Goal: Task Accomplishment & Management: Use online tool/utility

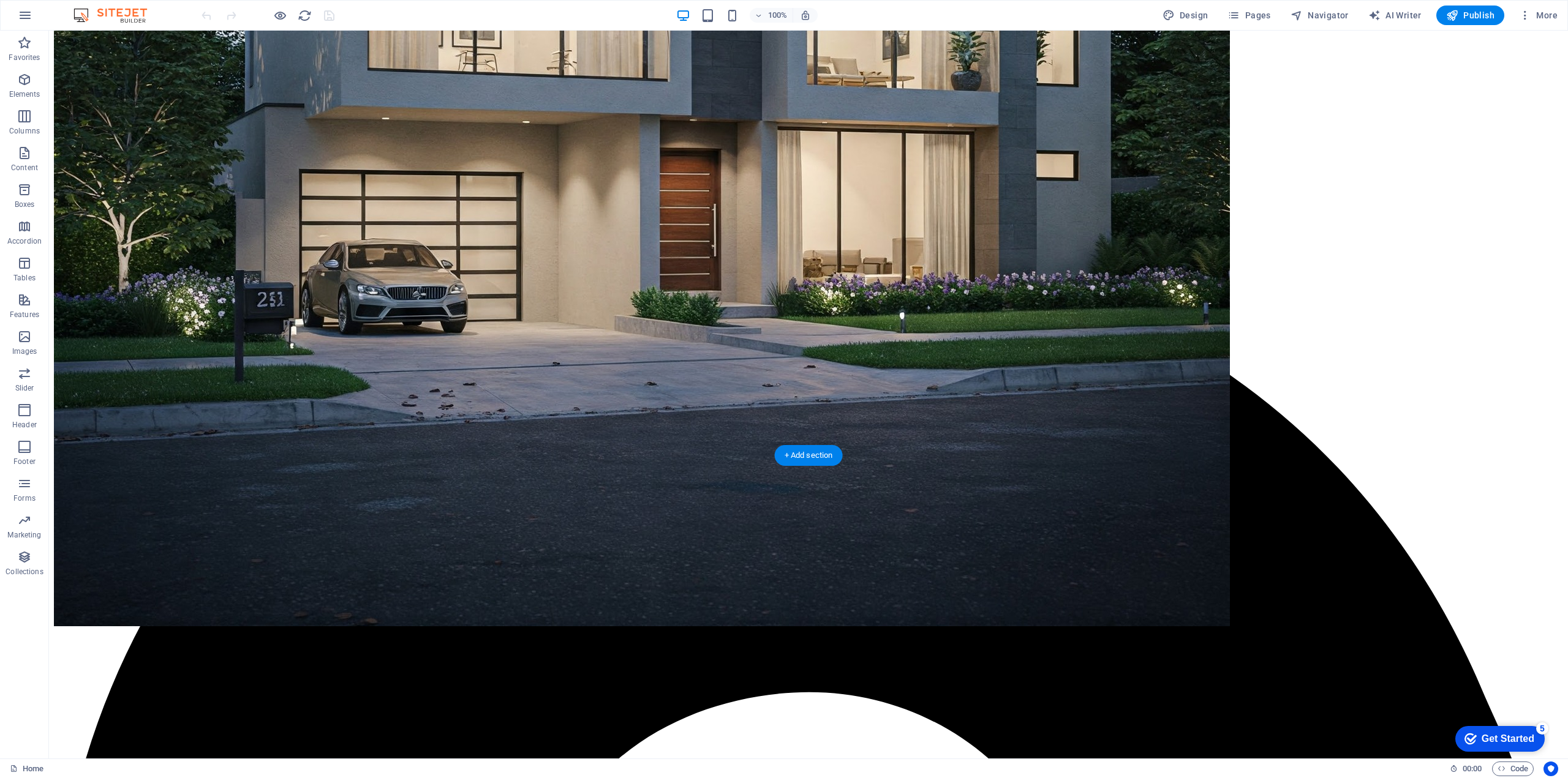
scroll to position [918, 0]
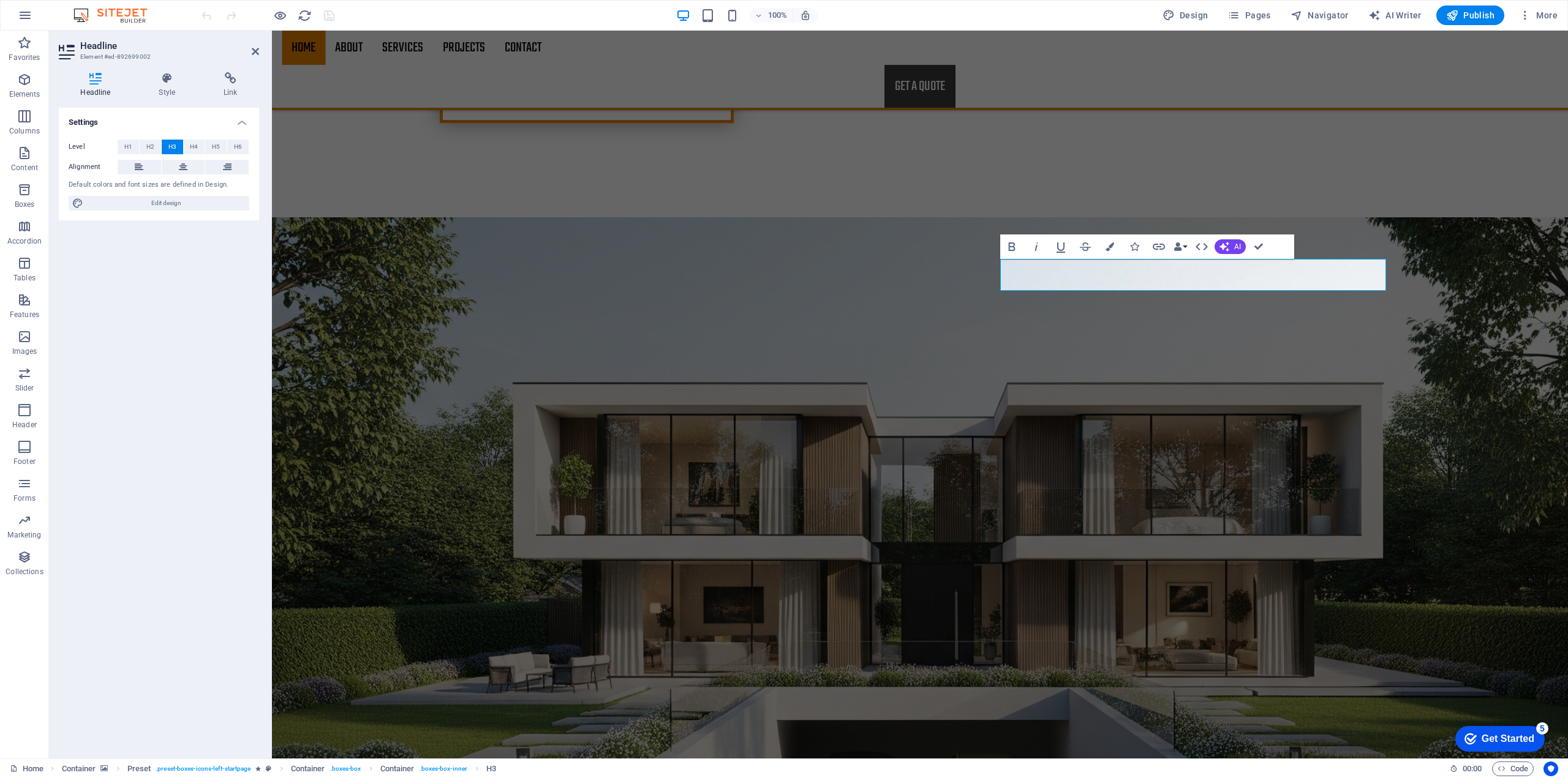
click at [1427, 315] on figure at bounding box center [920, 518] width 1296 height 603
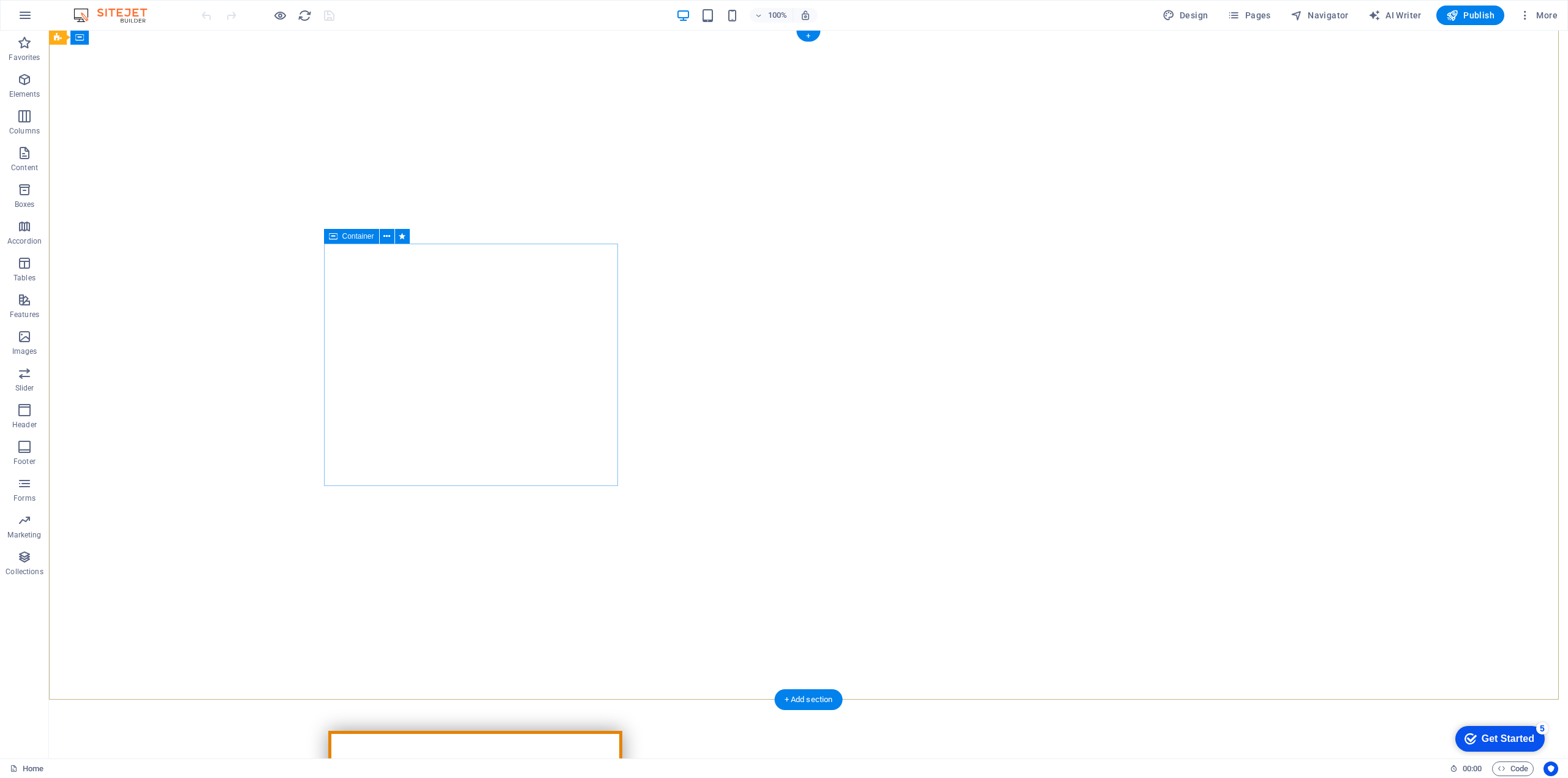
scroll to position [428, 0]
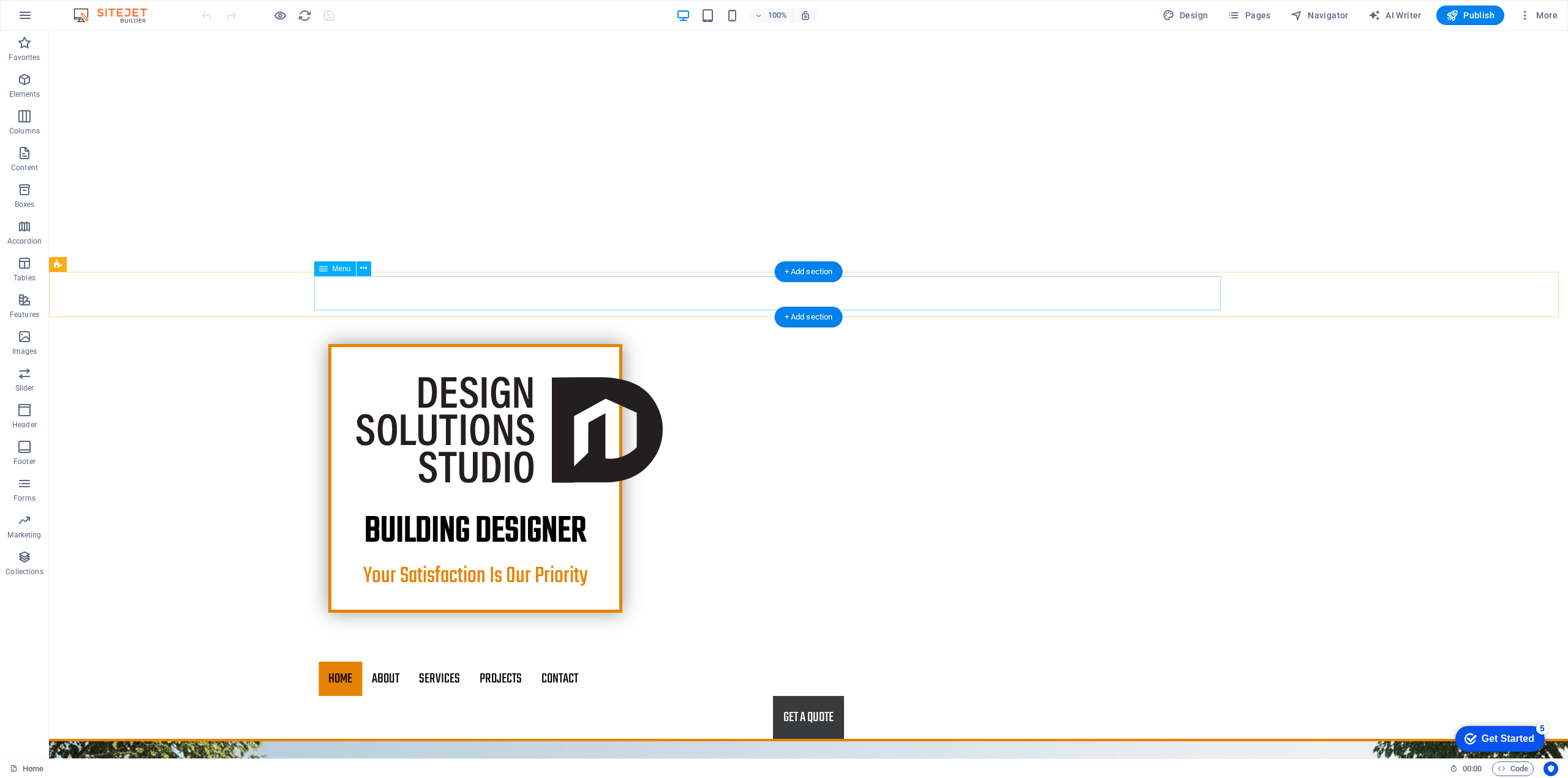
click at [375, 661] on nav "Home About Services Projects Contact" at bounding box center [808, 678] width 980 height 34
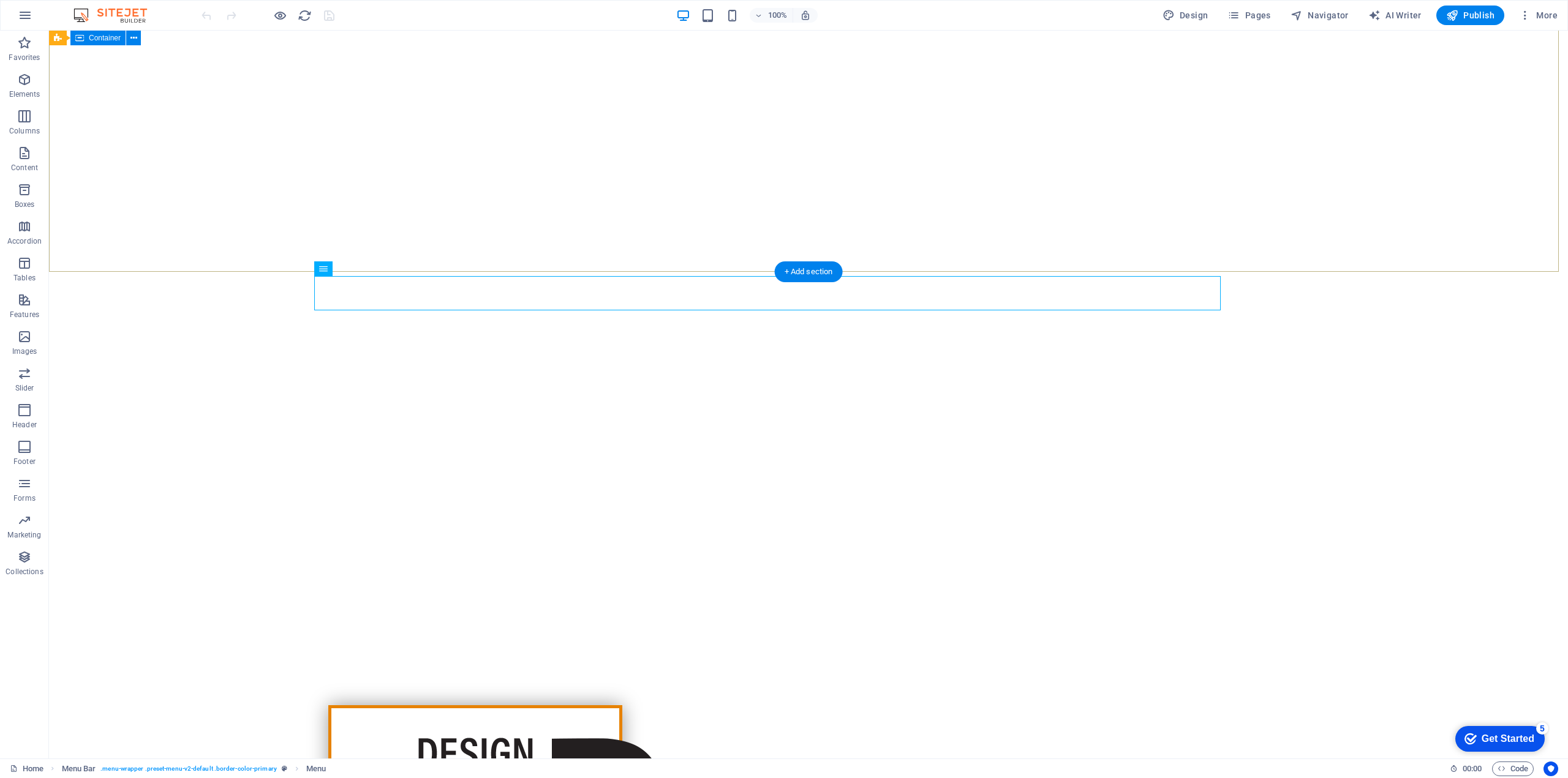
scroll to position [0, 0]
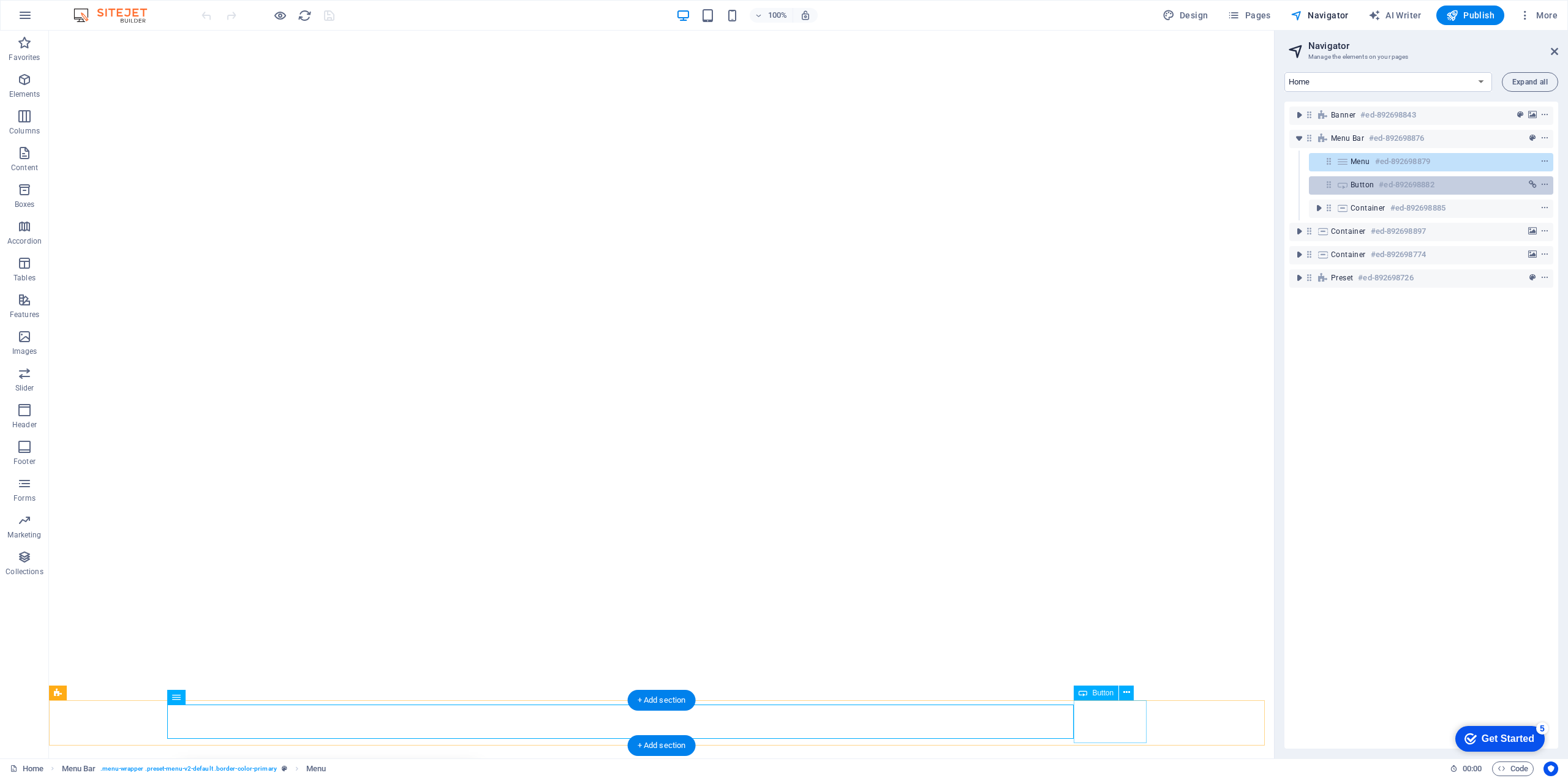
click at [1357, 183] on span "Button" at bounding box center [1361, 184] width 23 height 9
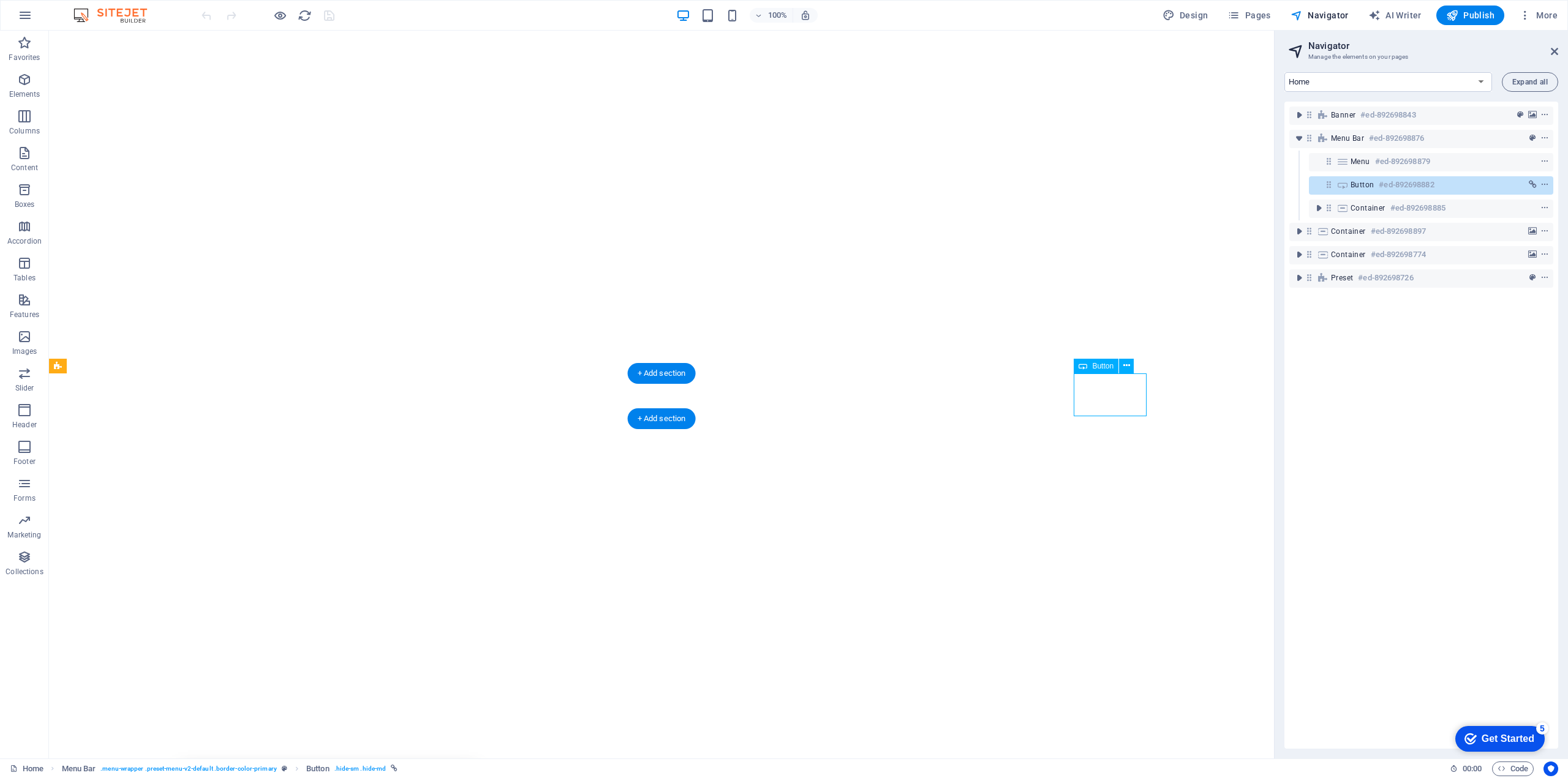
scroll to position [327, 0]
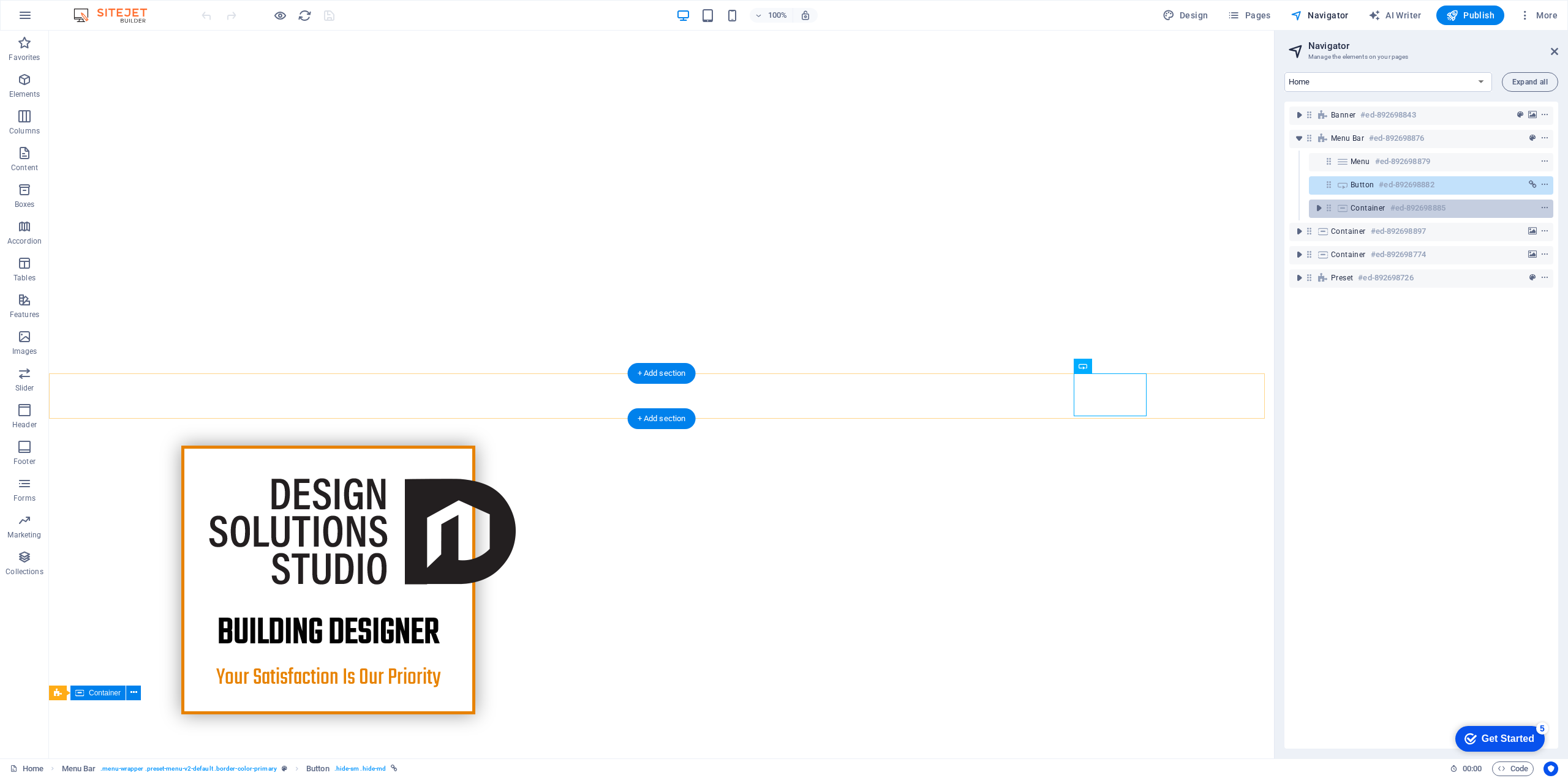
click at [1370, 201] on div "Container #ed-892698885" at bounding box center [1431, 208] width 245 height 18
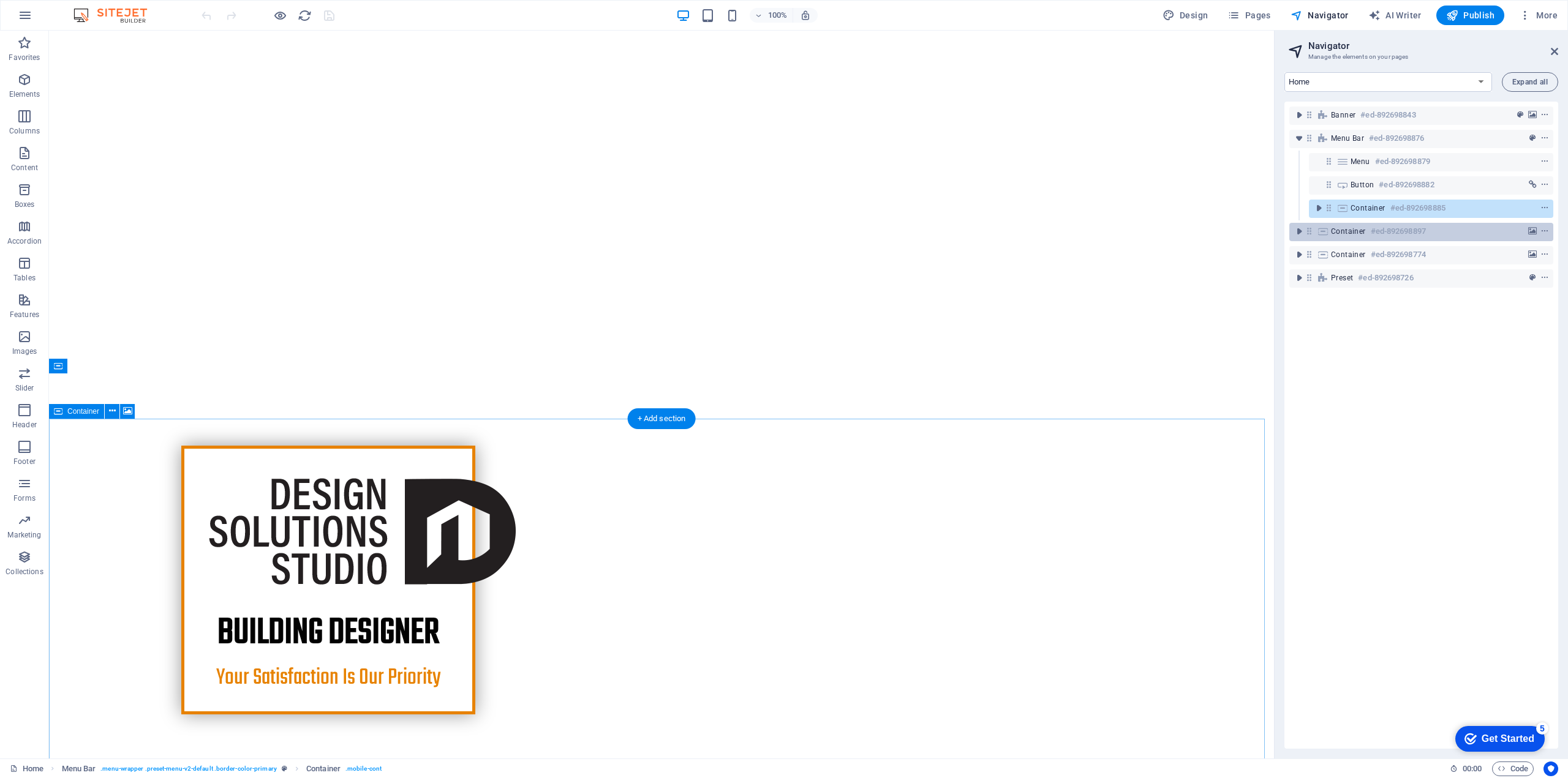
click at [1372, 228] on h6 "#ed-892698897" at bounding box center [1398, 231] width 55 height 15
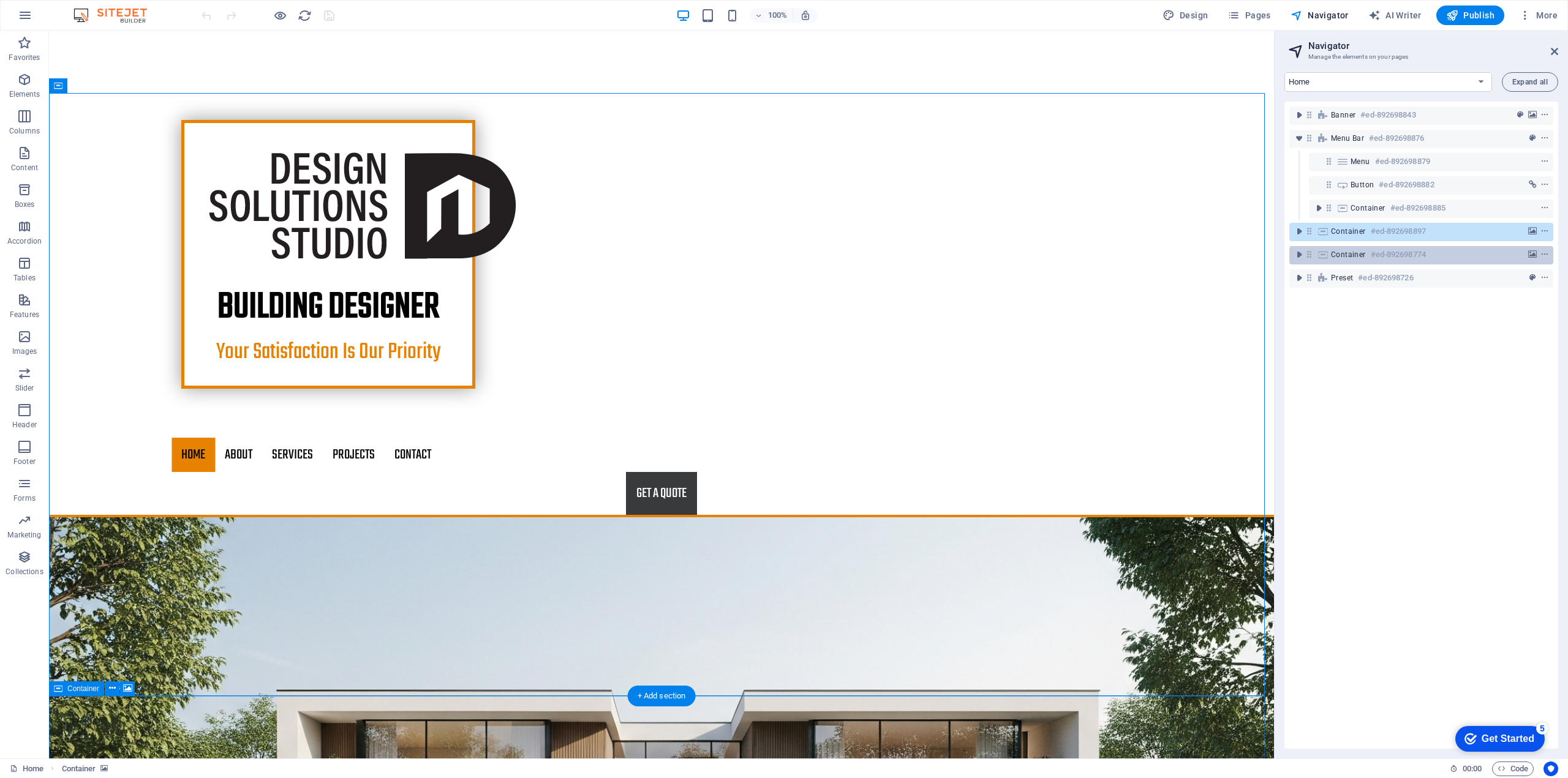
click at [1346, 256] on span "Container" at bounding box center [1348, 254] width 35 height 9
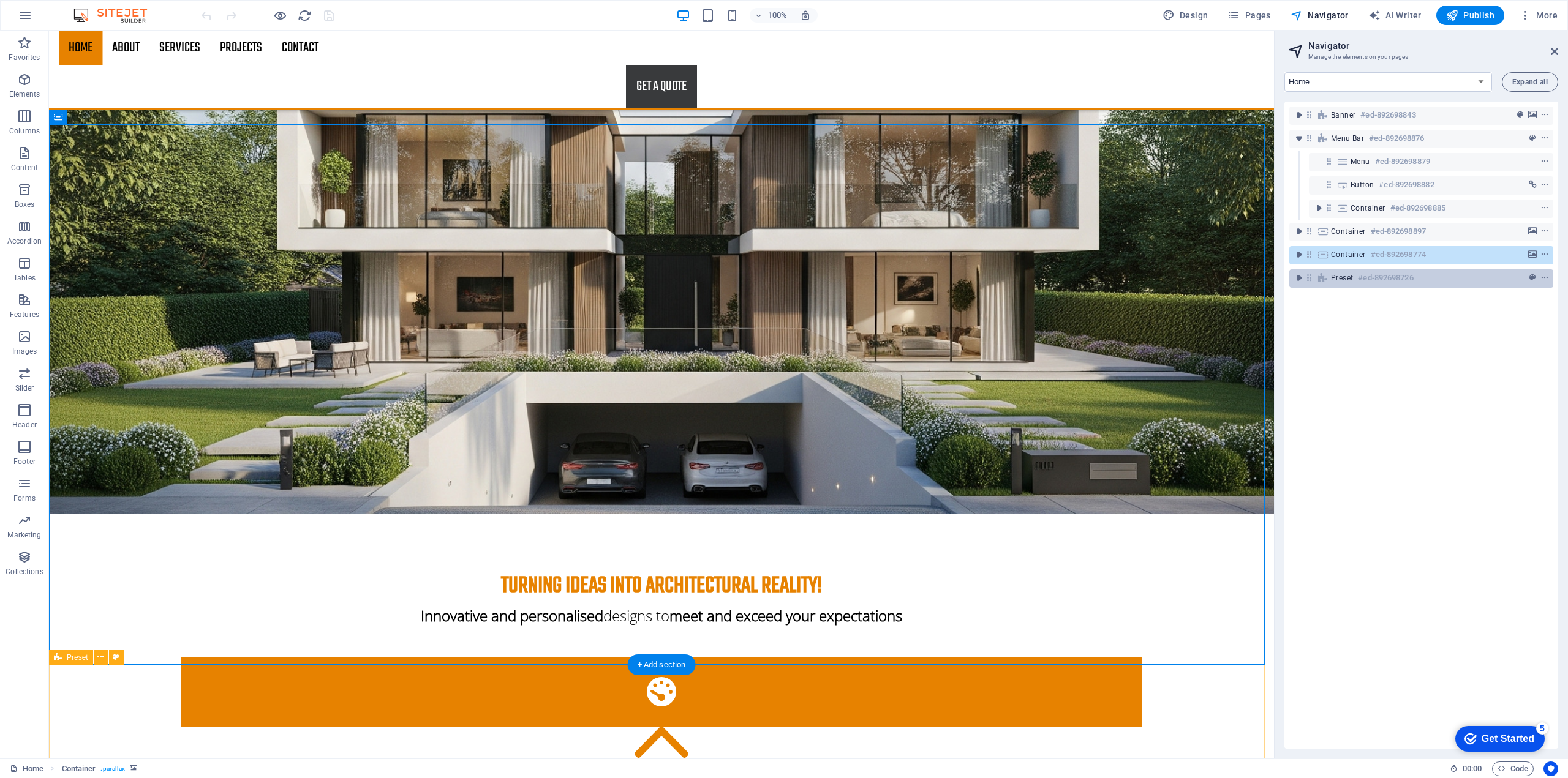
click at [1345, 281] on span "Preset" at bounding box center [1342, 277] width 22 height 9
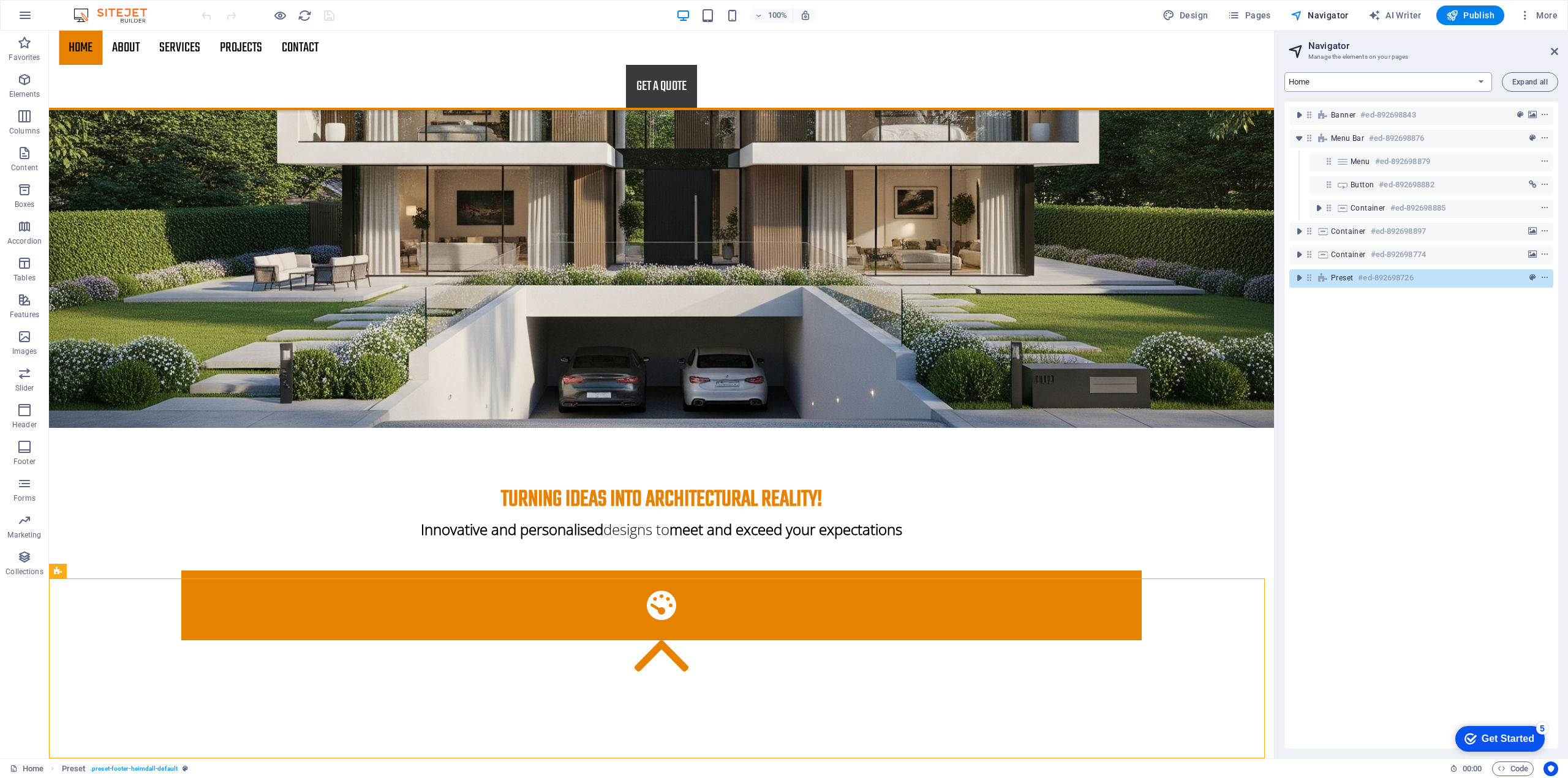
click at [1394, 78] on select "Home About Services Projects Contact Legal Notice Privacy" at bounding box center [1388, 81] width 208 height 20
click at [1284, 72] on select "Home About Services Projects Contact Legal Notice Privacy" at bounding box center [1388, 81] width 208 height 20
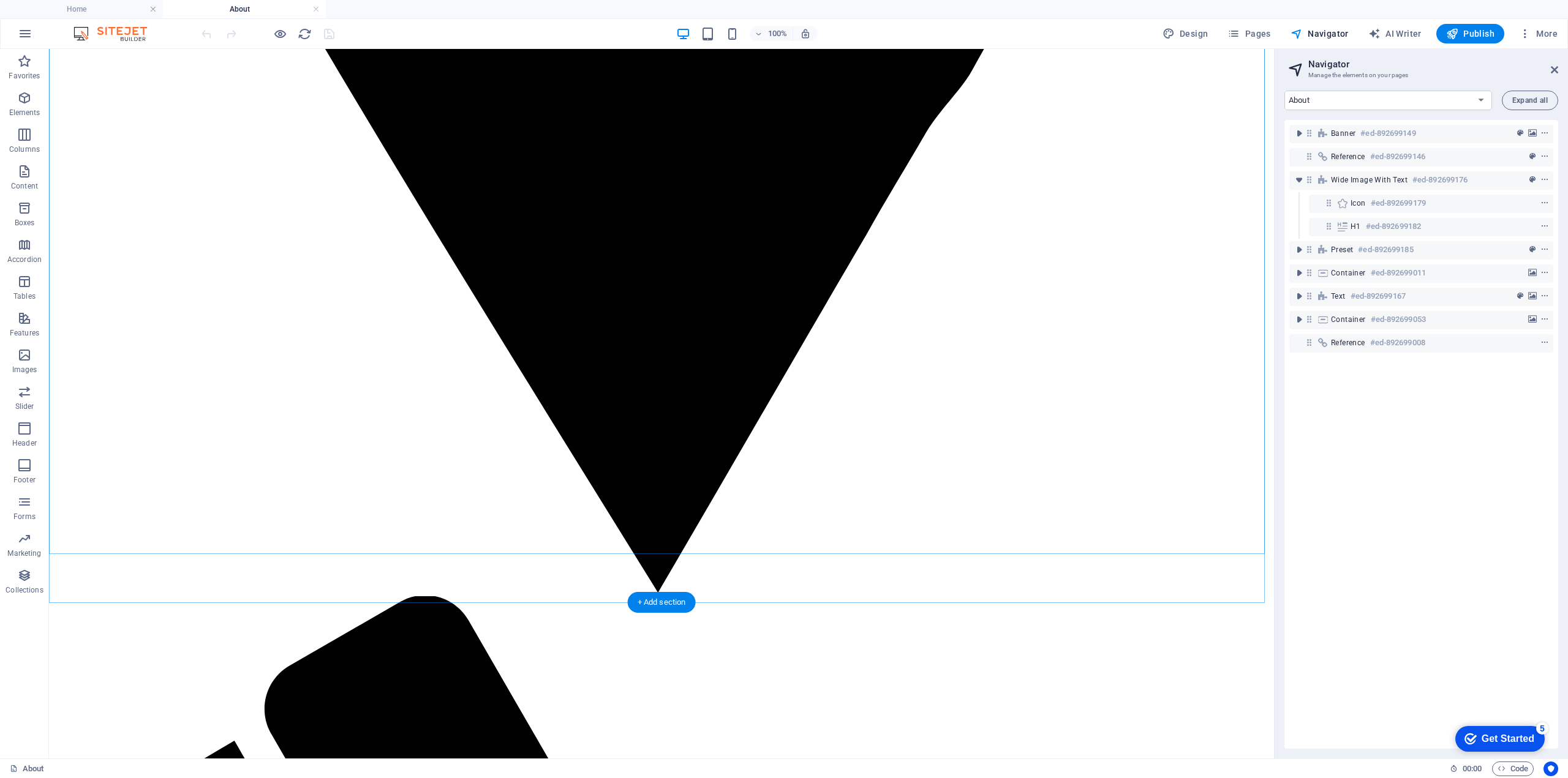
scroll to position [1966, 0]
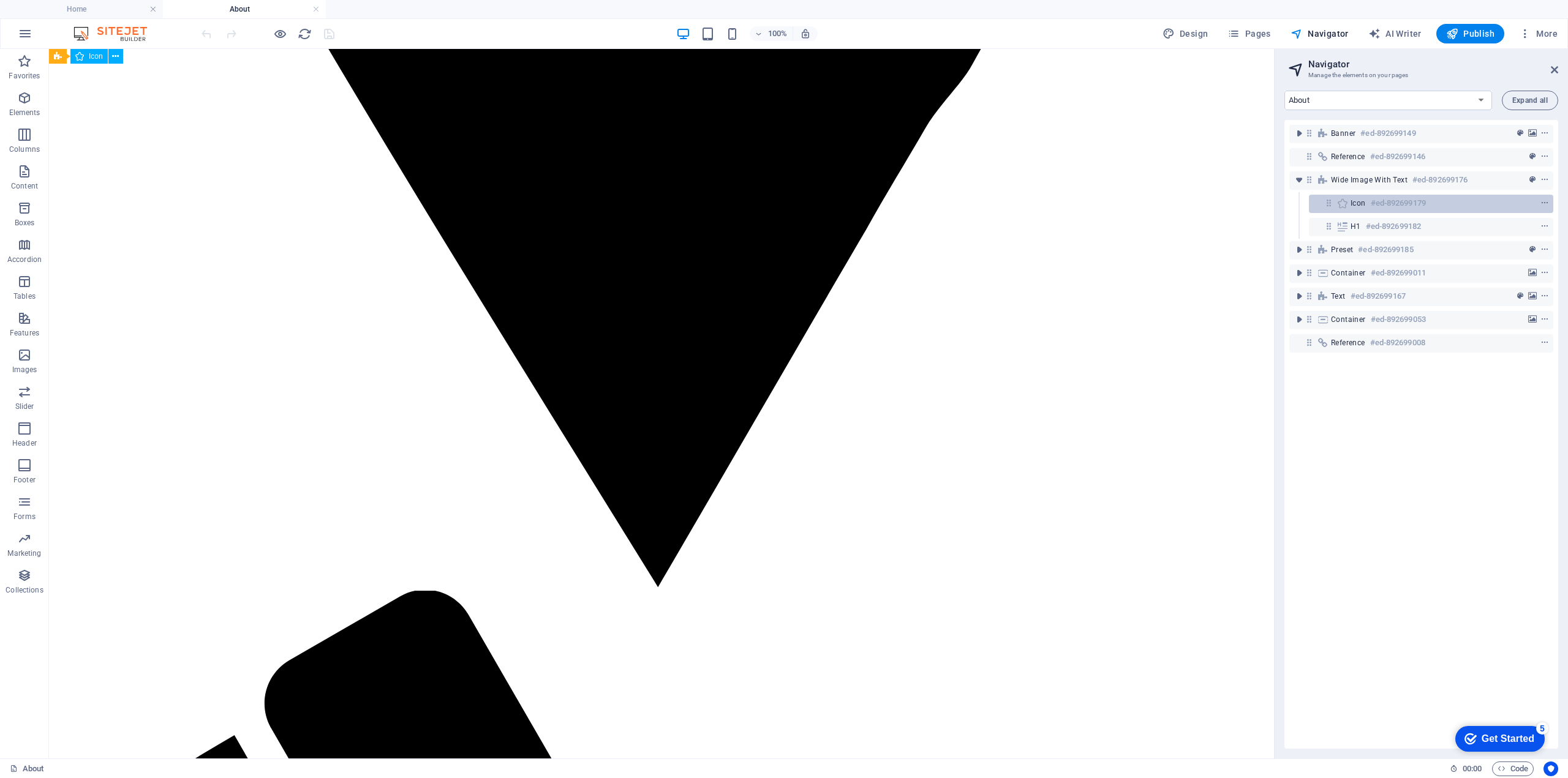
click at [1403, 200] on h6 "#ed-892699179" at bounding box center [1398, 202] width 55 height 15
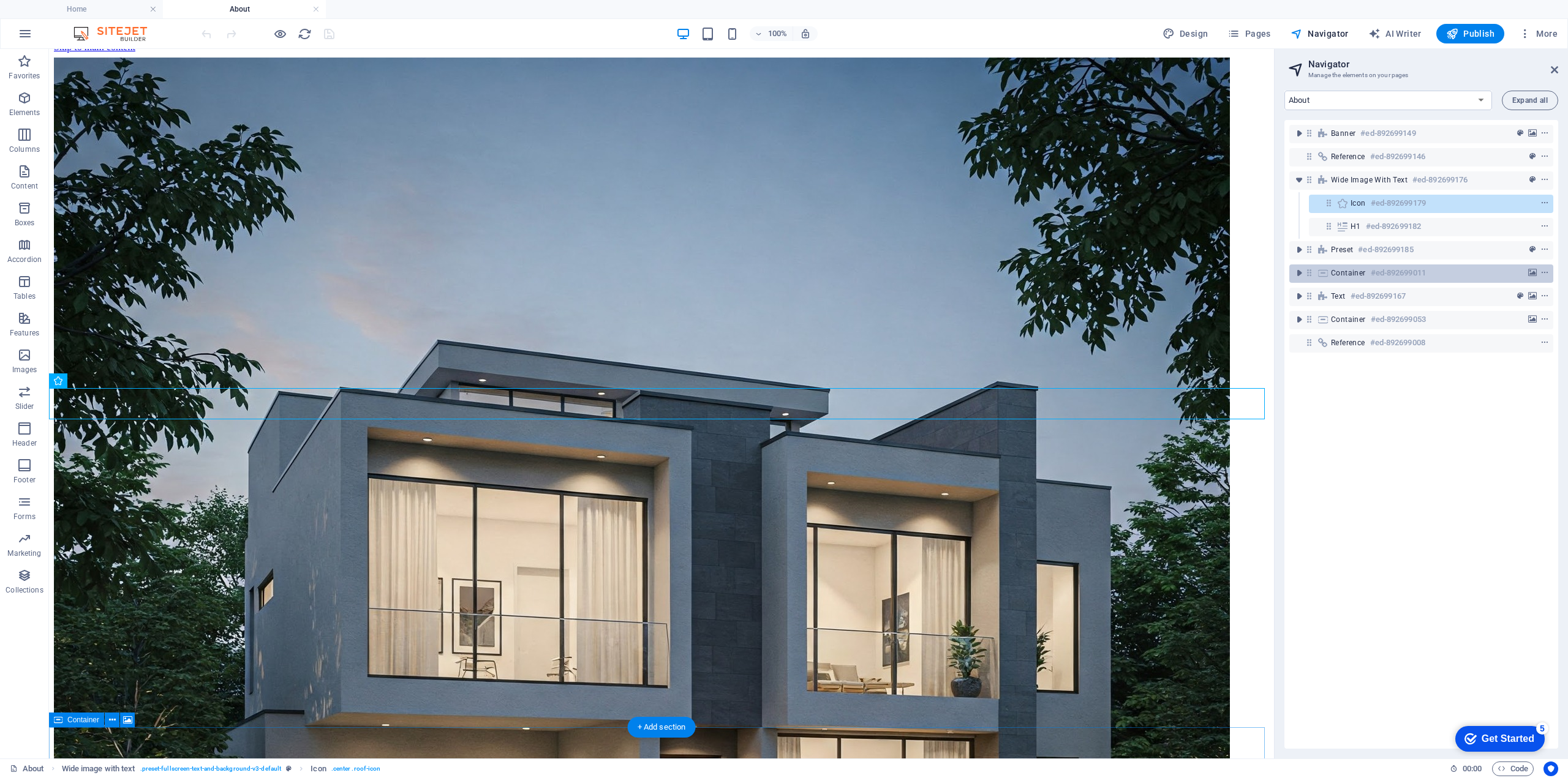
click at [1371, 268] on h6 "#ed-892699011" at bounding box center [1398, 273] width 55 height 15
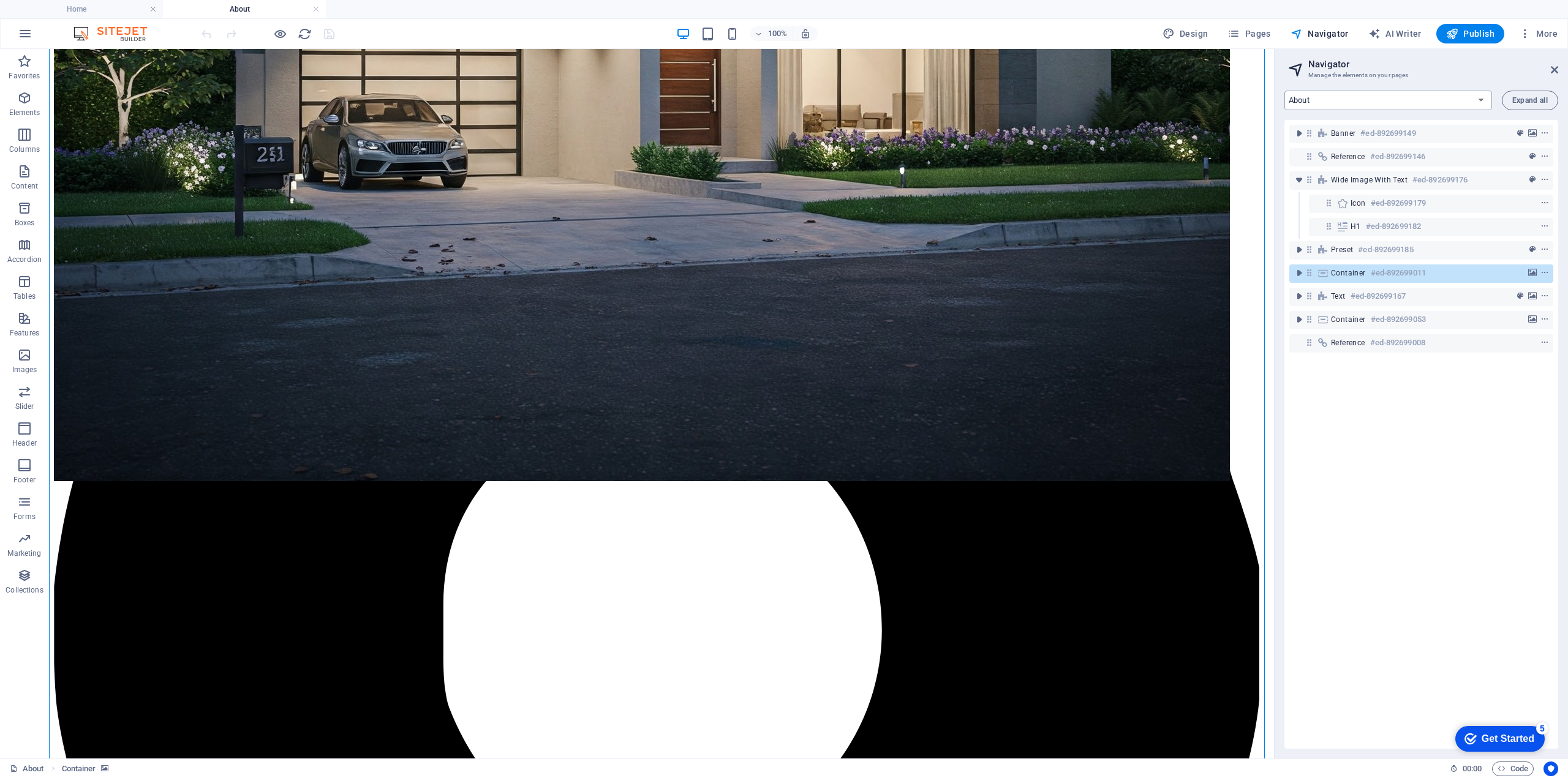
click at [1353, 95] on select "Home About Services Projects Contact Legal Notice Privacy" at bounding box center [1388, 100] width 208 height 20
click at [1284, 91] on select "Home About Services Projects Contact Legal Notice Privacy" at bounding box center [1388, 100] width 208 height 20
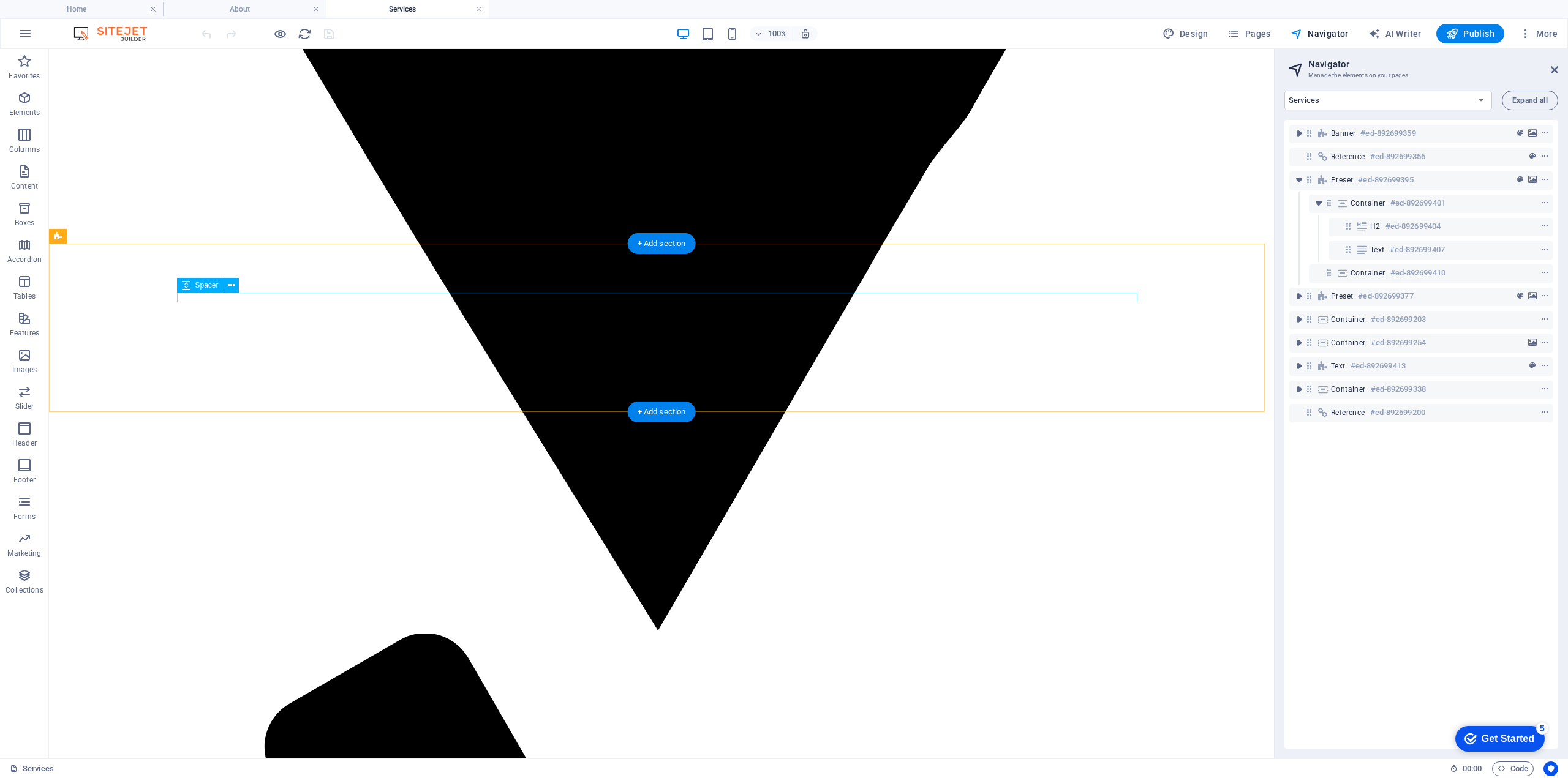
scroll to position [1927, 0]
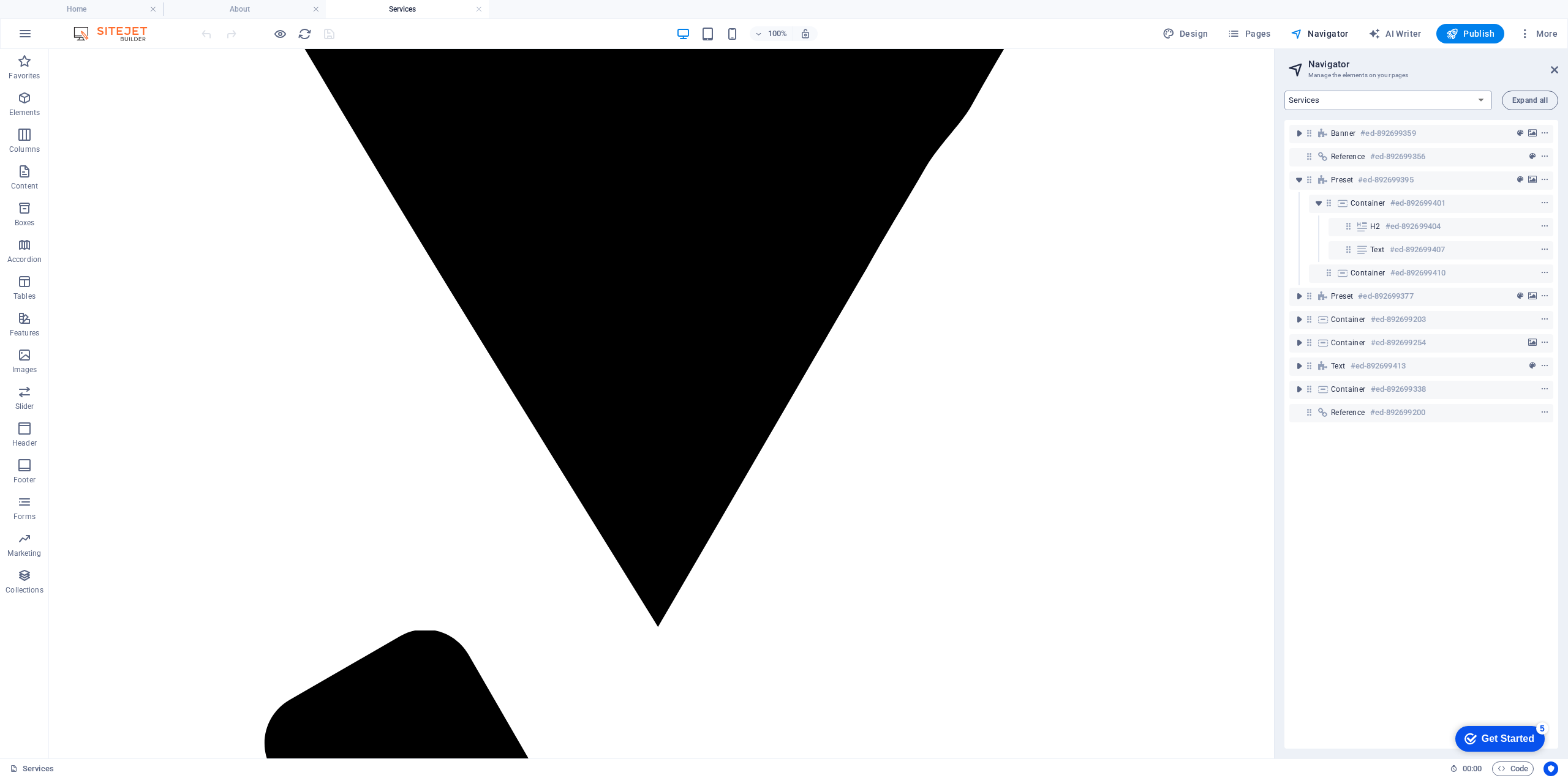
click at [1383, 95] on select "Home About Services Projects Contact Legal Notice Privacy" at bounding box center [1388, 100] width 208 height 20
click at [1284, 91] on select "Home About Services Projects Contact Legal Notice Privacy" at bounding box center [1388, 100] width 208 height 20
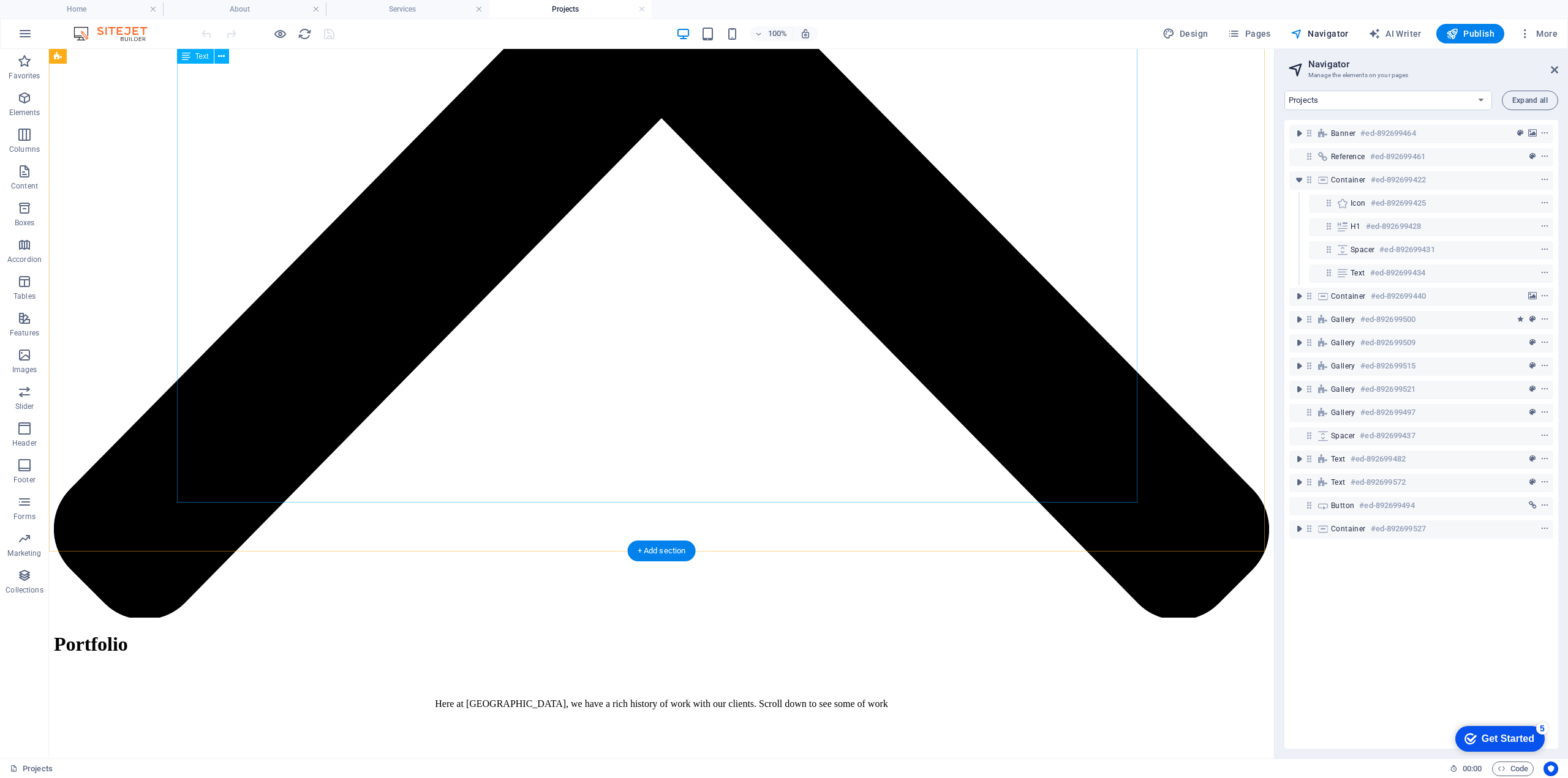
scroll to position [4249, 0]
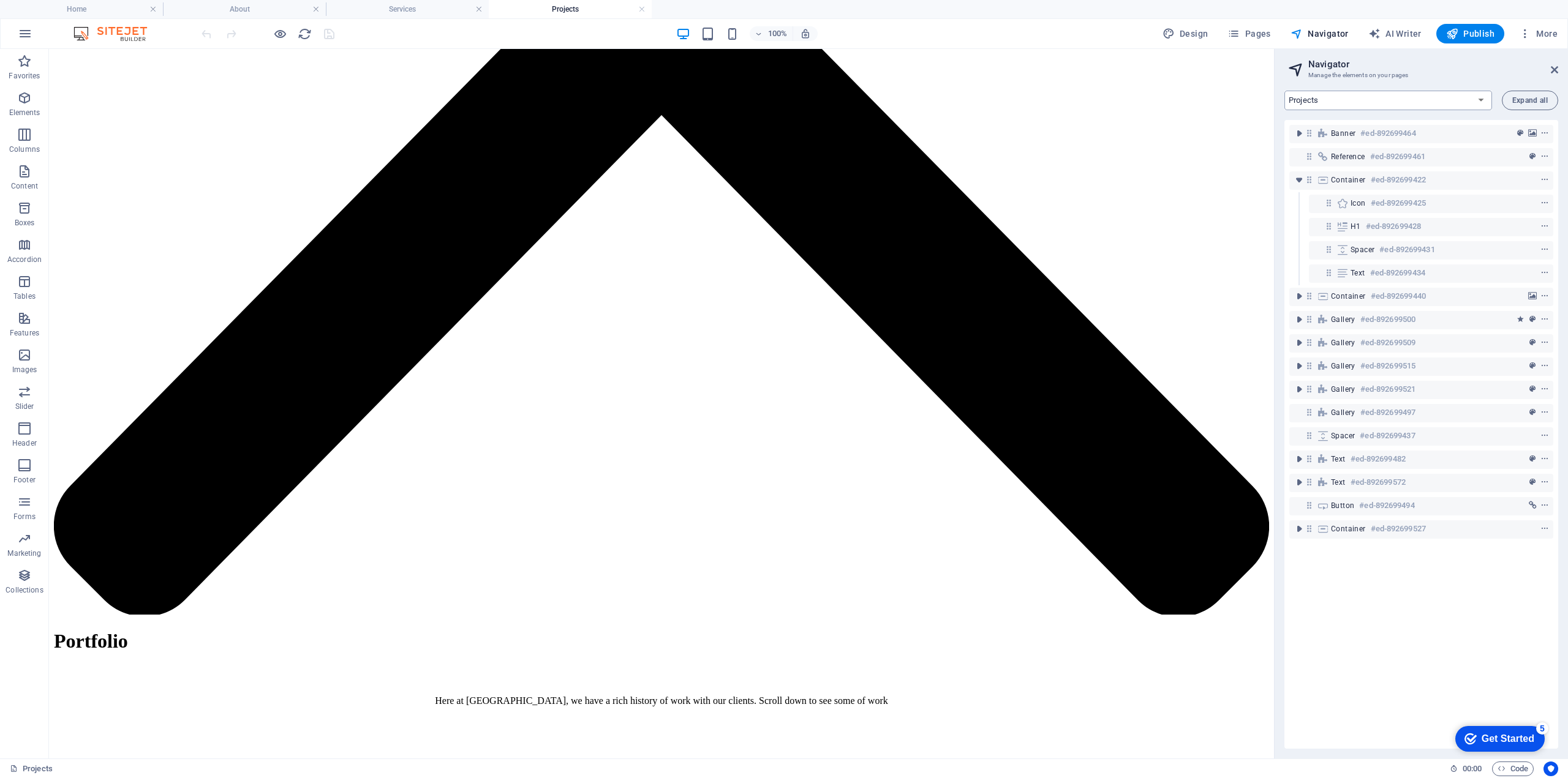
click at [1376, 96] on select "Home About Services Projects Contact Legal Notice Privacy" at bounding box center [1388, 100] width 208 height 20
click at [1284, 91] on select "Home About Services Projects Contact Legal Notice Privacy" at bounding box center [1388, 100] width 208 height 20
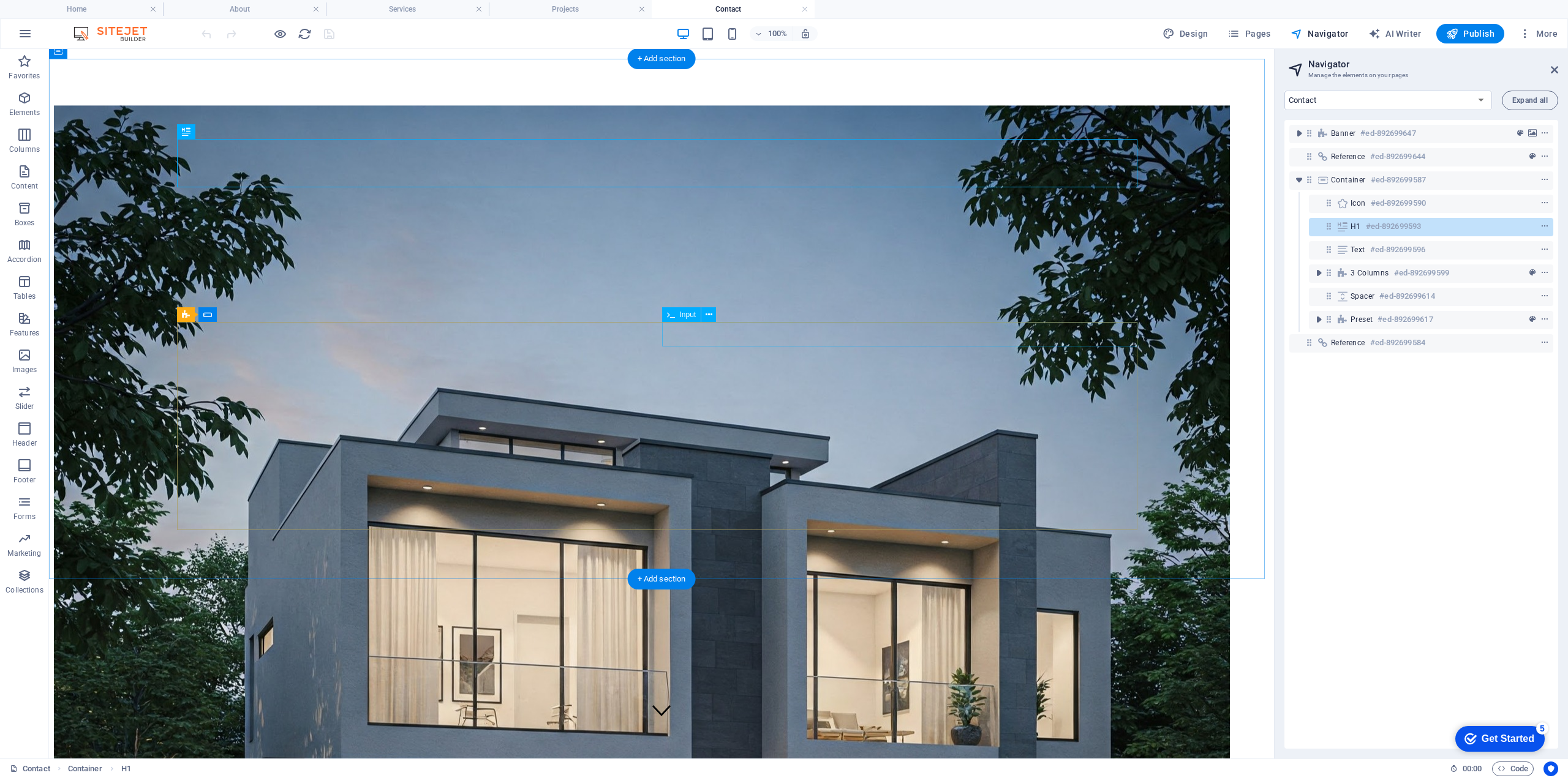
scroll to position [0, 0]
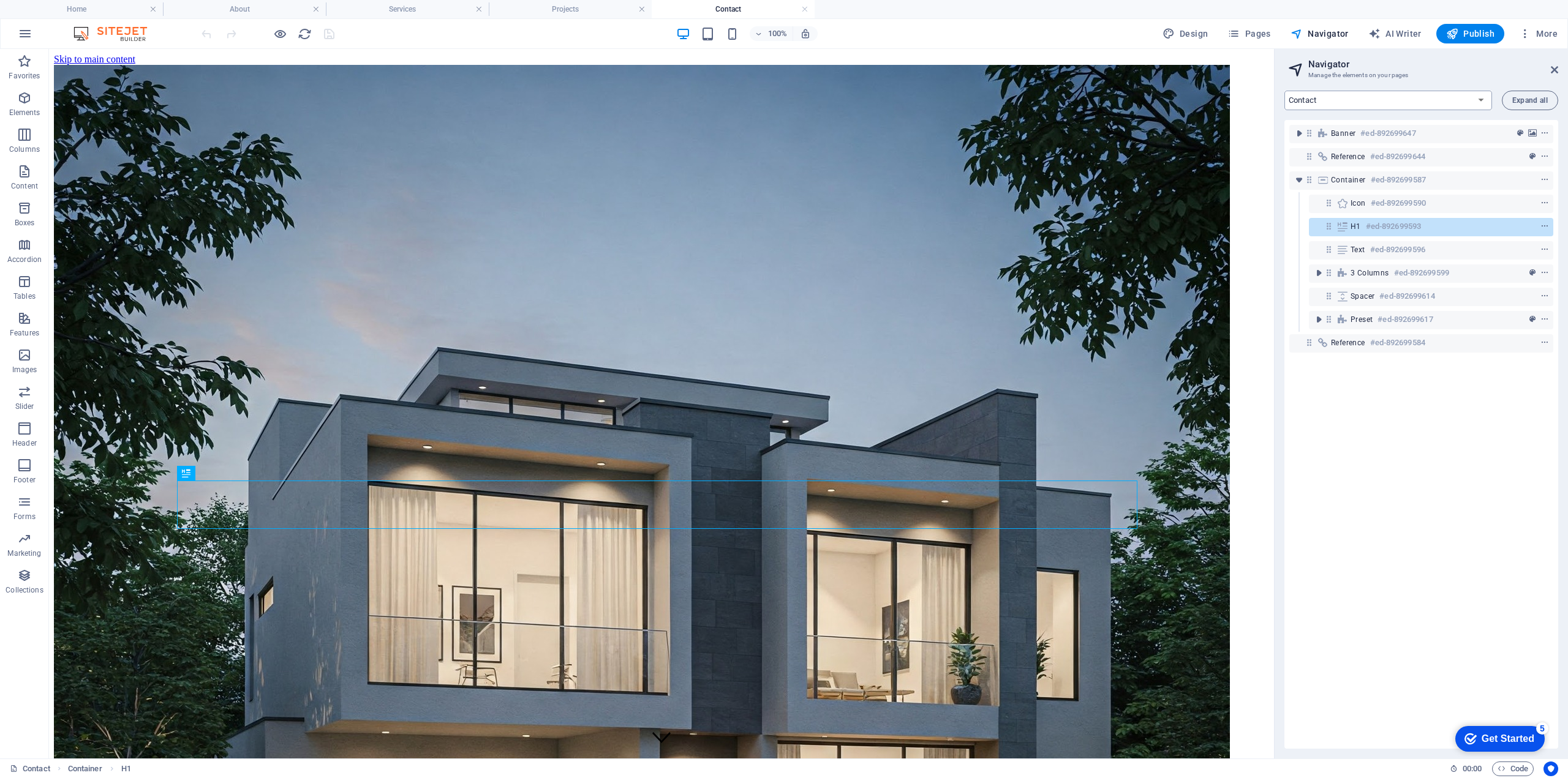
click at [1346, 100] on select "Home About Services Projects Contact Legal Notice Privacy" at bounding box center [1388, 100] width 208 height 20
click at [1284, 91] on select "Home About Services Projects Contact Legal Notice Privacy" at bounding box center [1388, 100] width 208 height 20
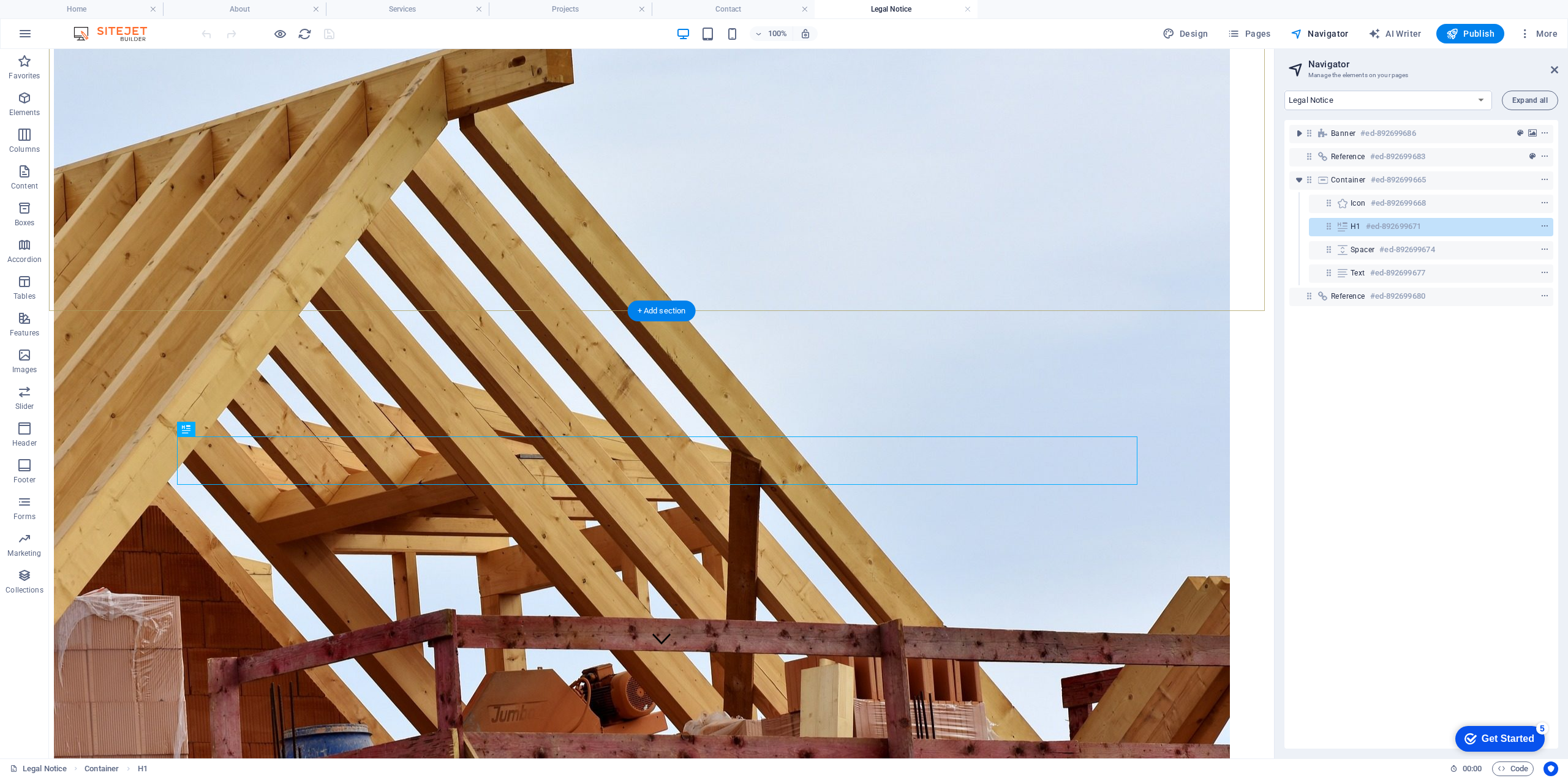
scroll to position [100, 0]
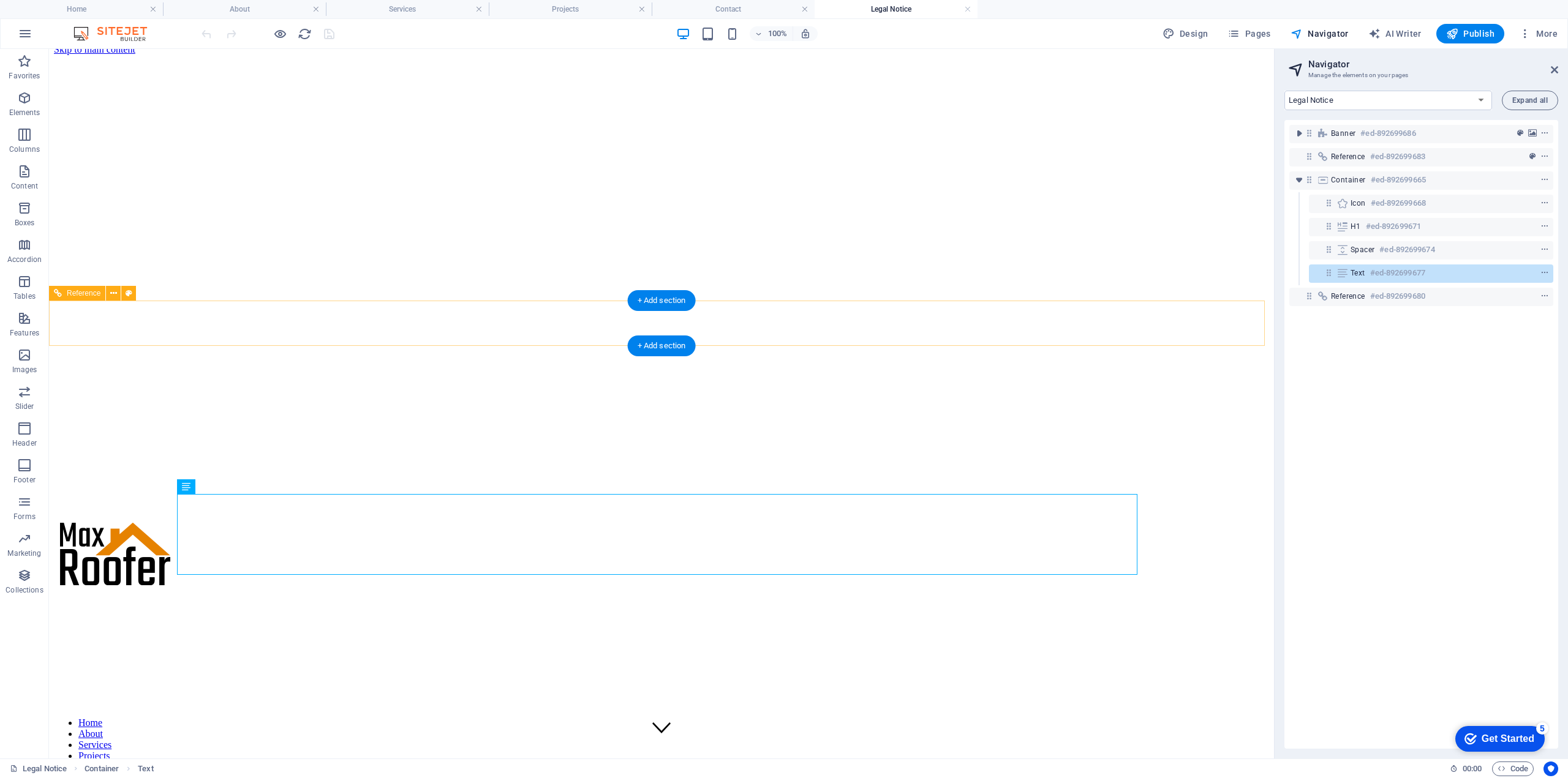
scroll to position [0, 0]
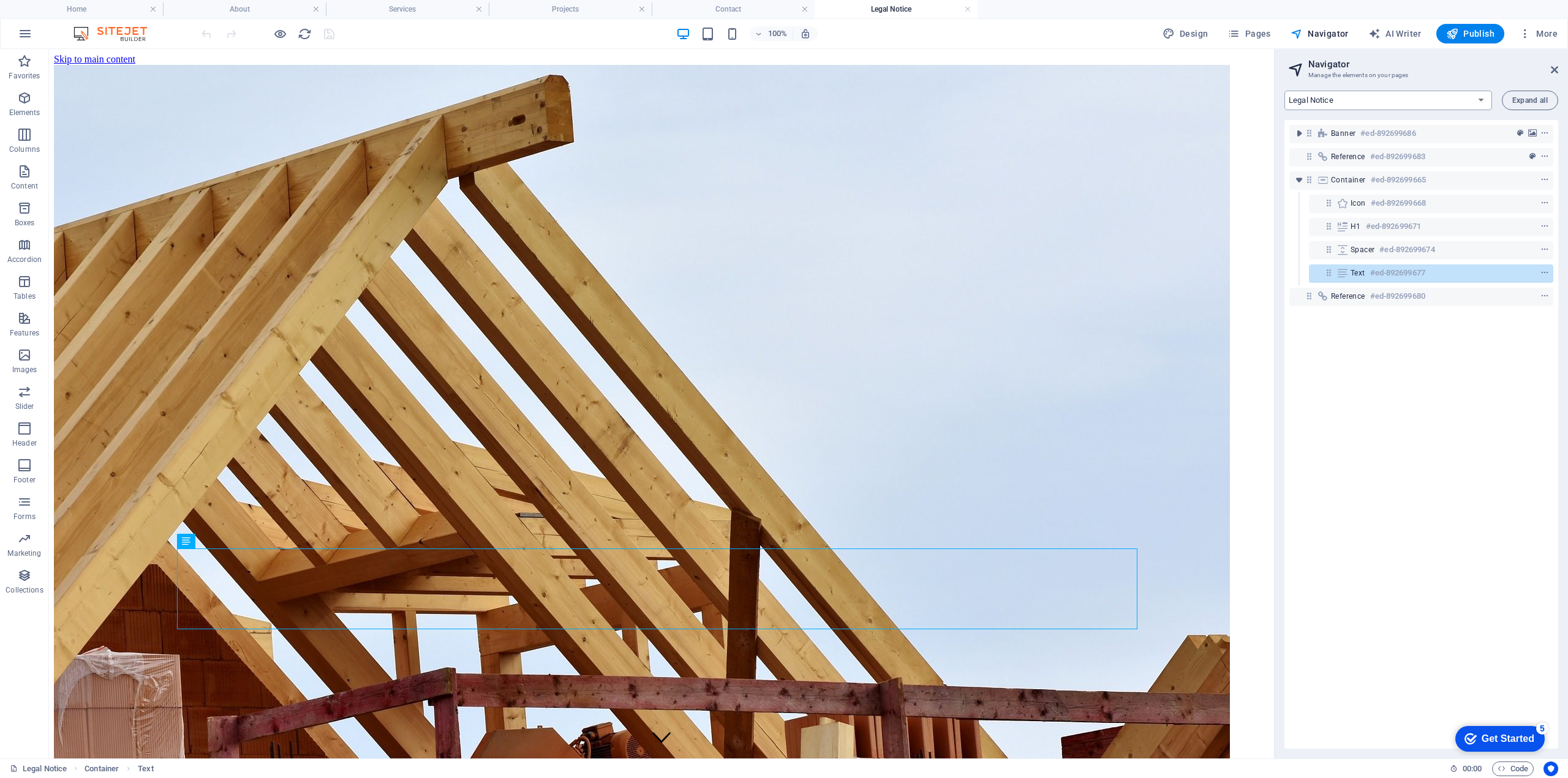
click at [1432, 100] on select "Home About Services Projects Contact Legal Notice Privacy" at bounding box center [1388, 100] width 208 height 20
click at [1284, 91] on select "Home About Services Projects Contact Legal Notice Privacy" at bounding box center [1388, 100] width 208 height 20
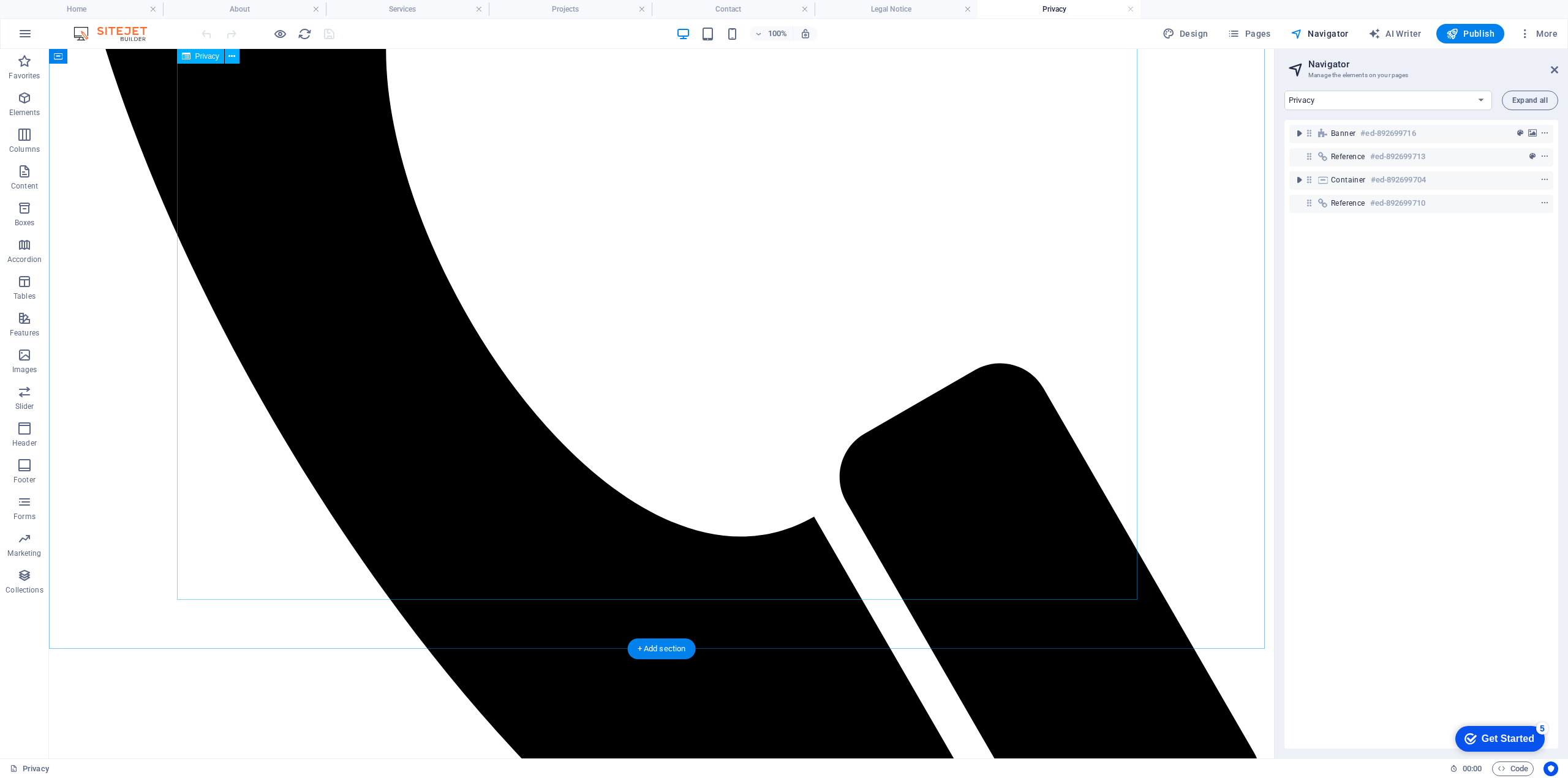
scroll to position [3018, 0]
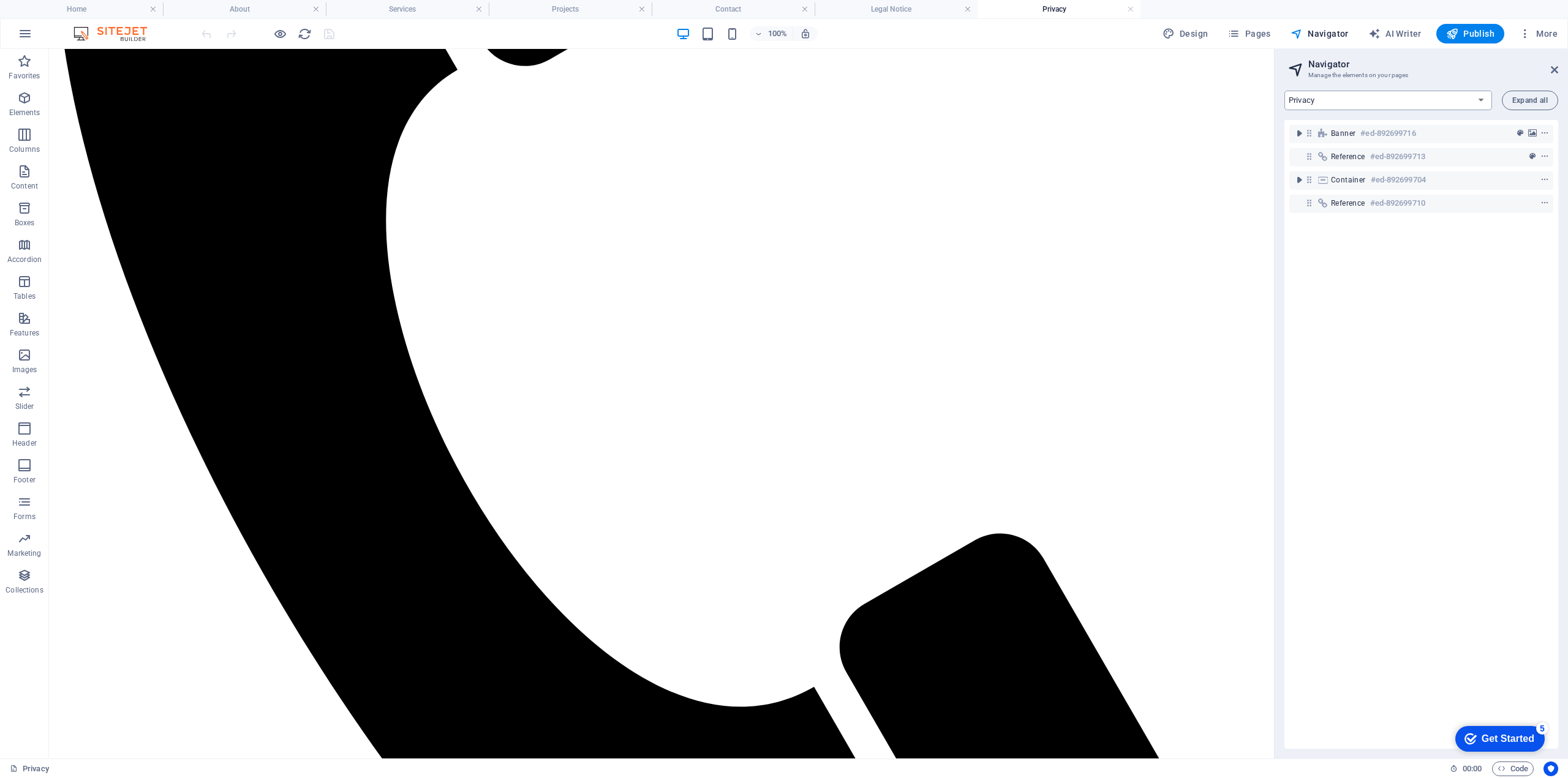
click at [1408, 107] on select "Home About Services Projects Contact Legal Notice Privacy" at bounding box center [1388, 100] width 208 height 20
select select "16831494-en"
click at [1284, 91] on select "Home About Services Projects Contact Legal Notice Privacy" at bounding box center [1388, 100] width 208 height 20
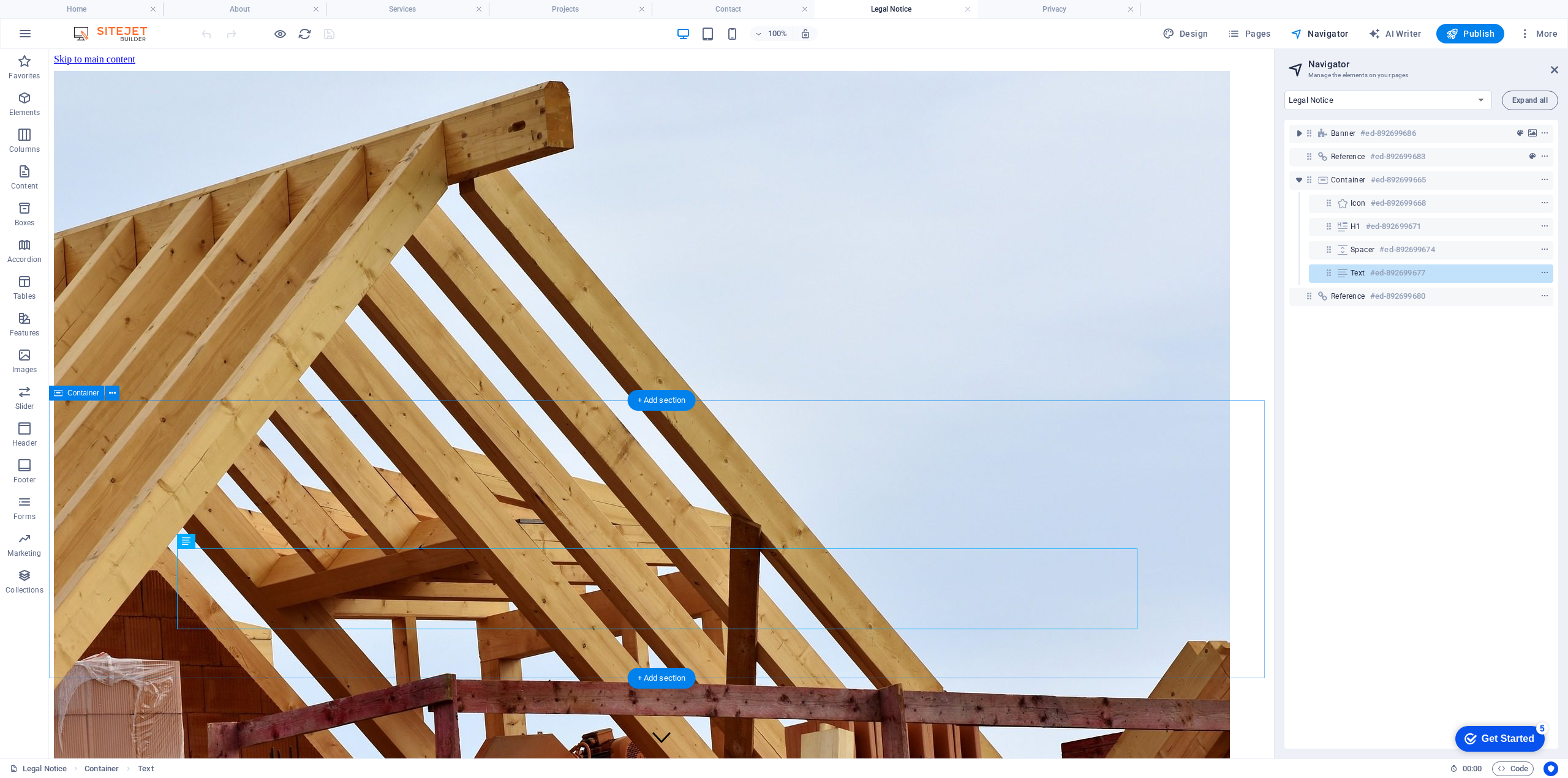
scroll to position [61, 0]
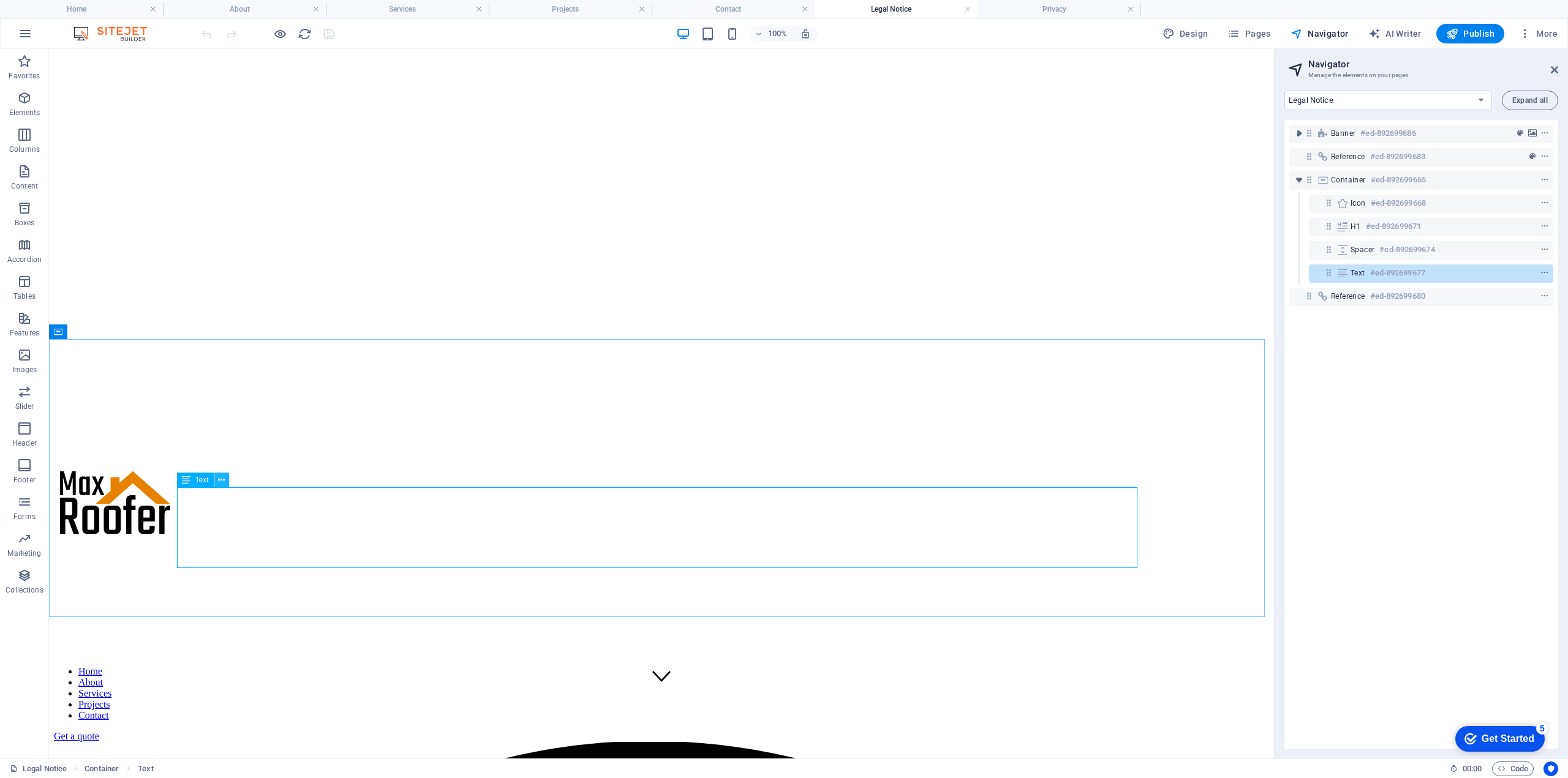
click at [220, 475] on icon at bounding box center [221, 479] width 7 height 13
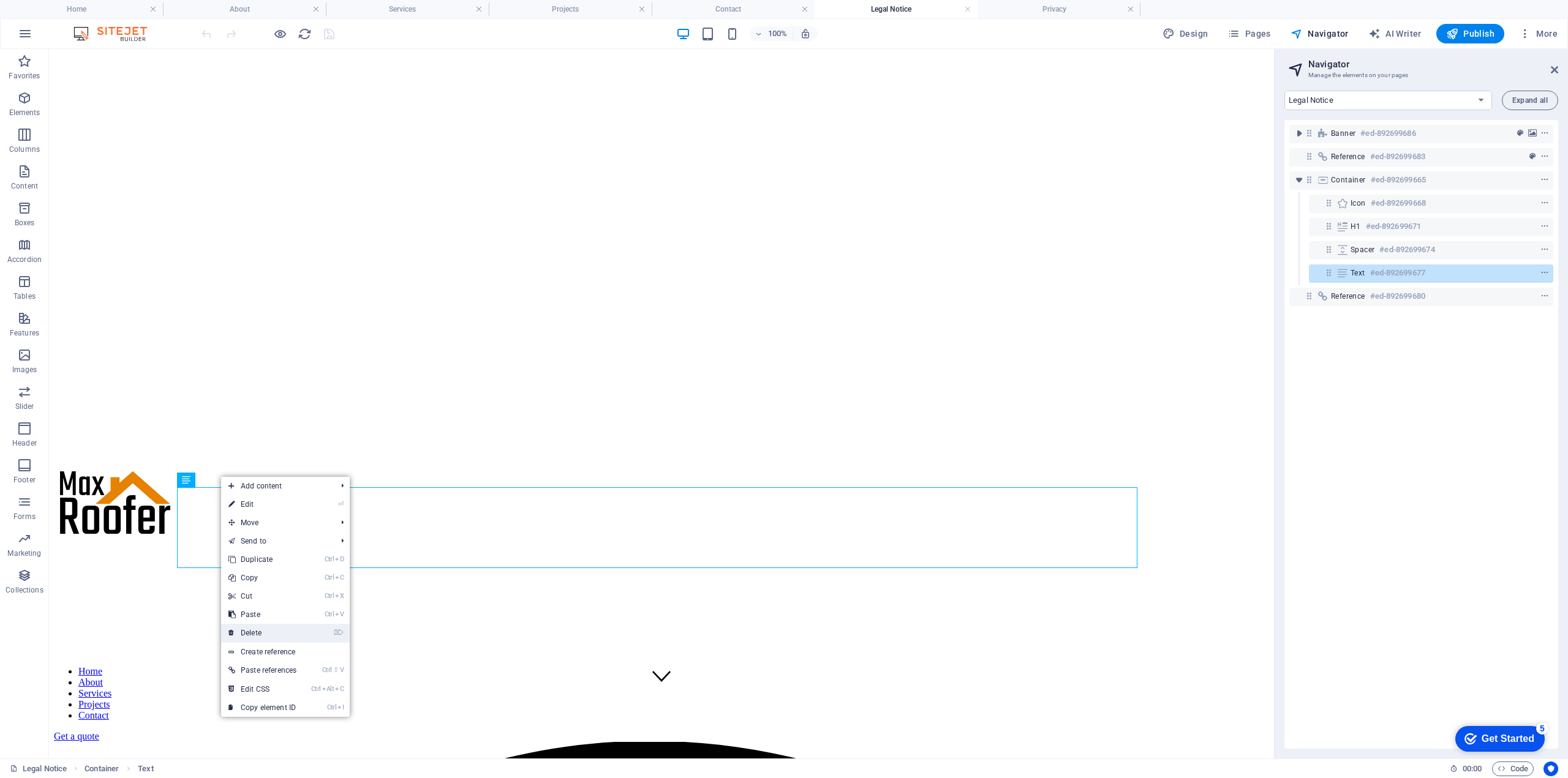
click at [273, 628] on link "⌦ Delete" at bounding box center [263, 632] width 82 height 18
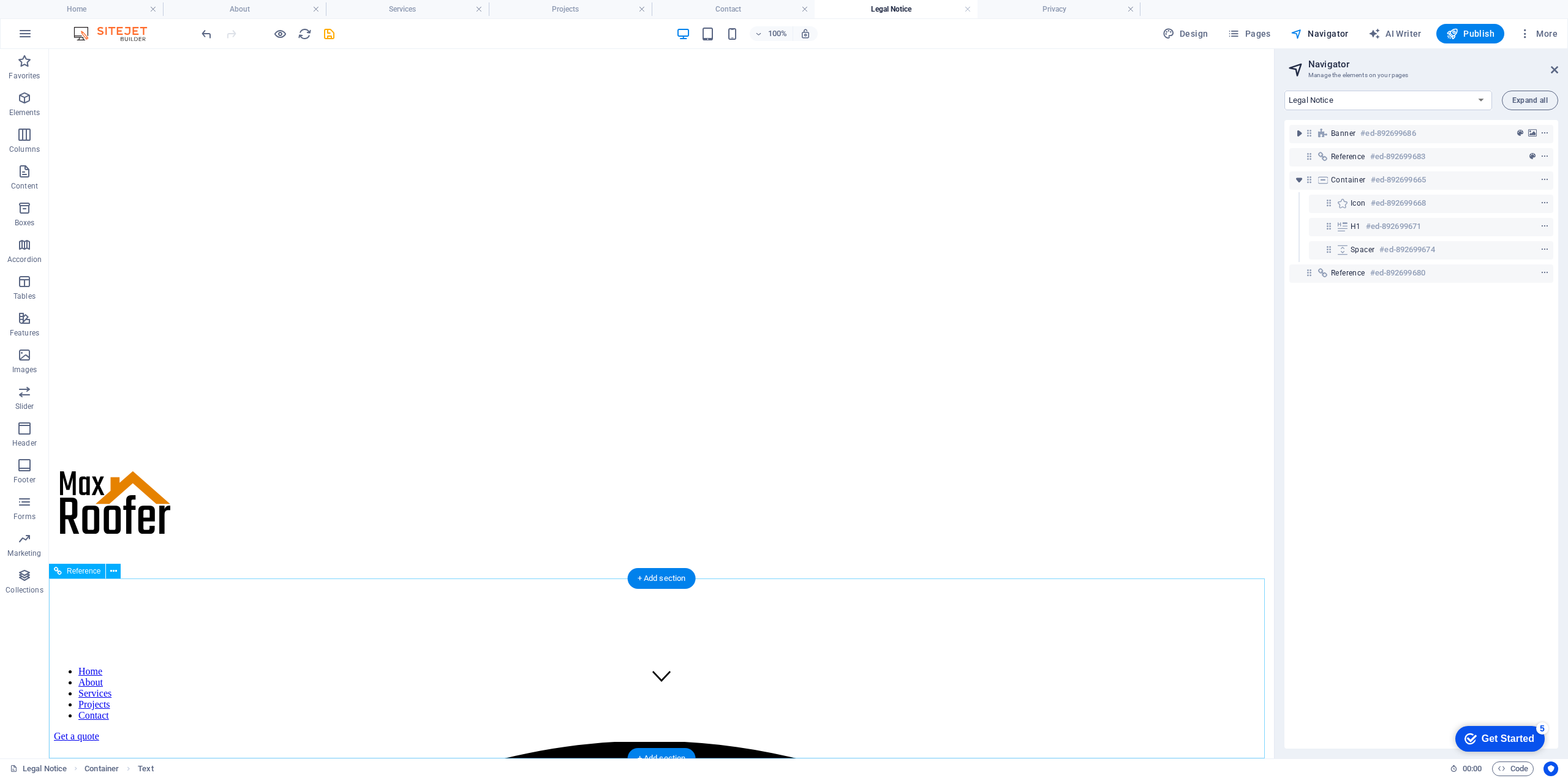
scroll to position [19, 0]
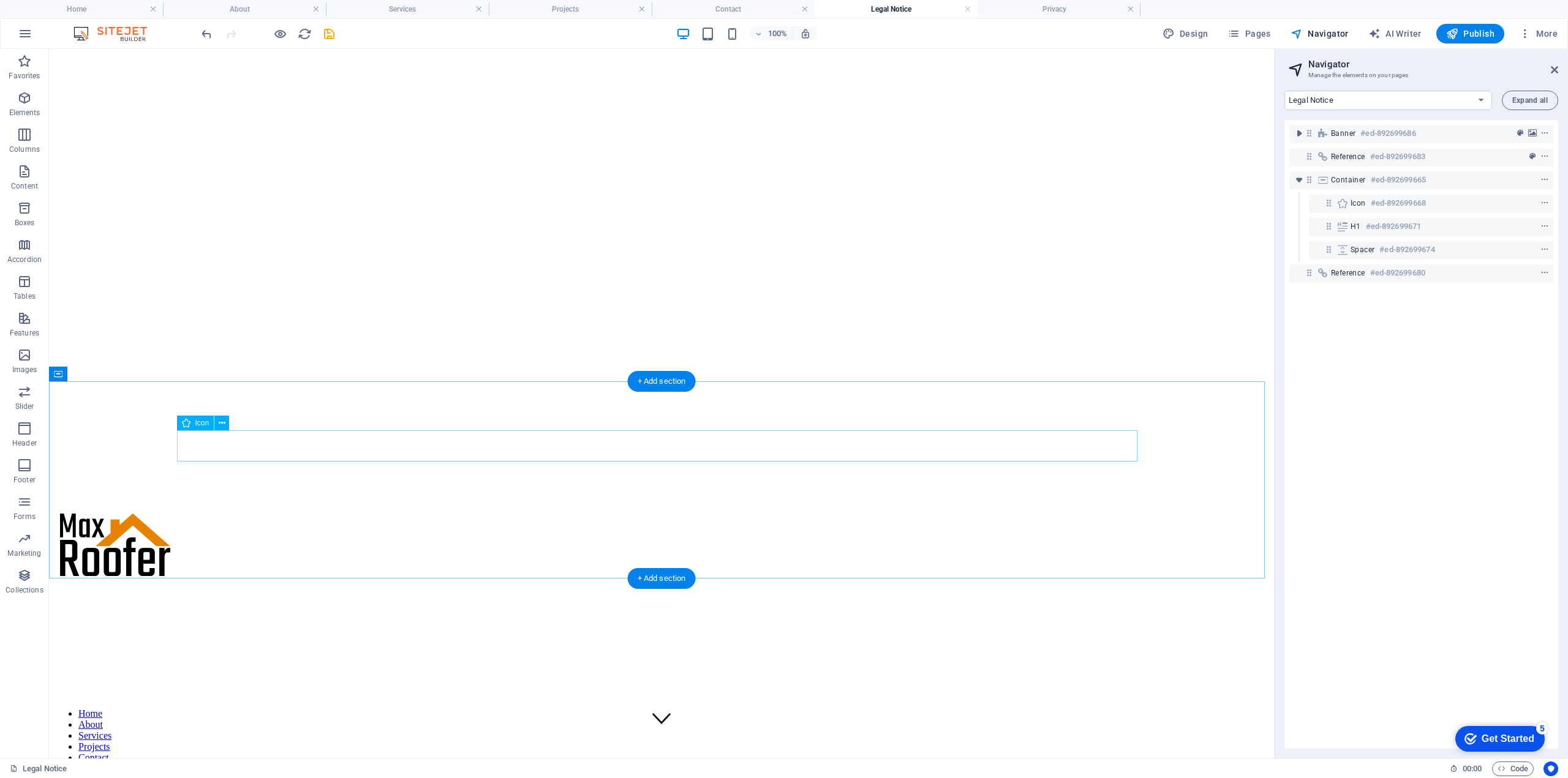
select select "xMidYMid"
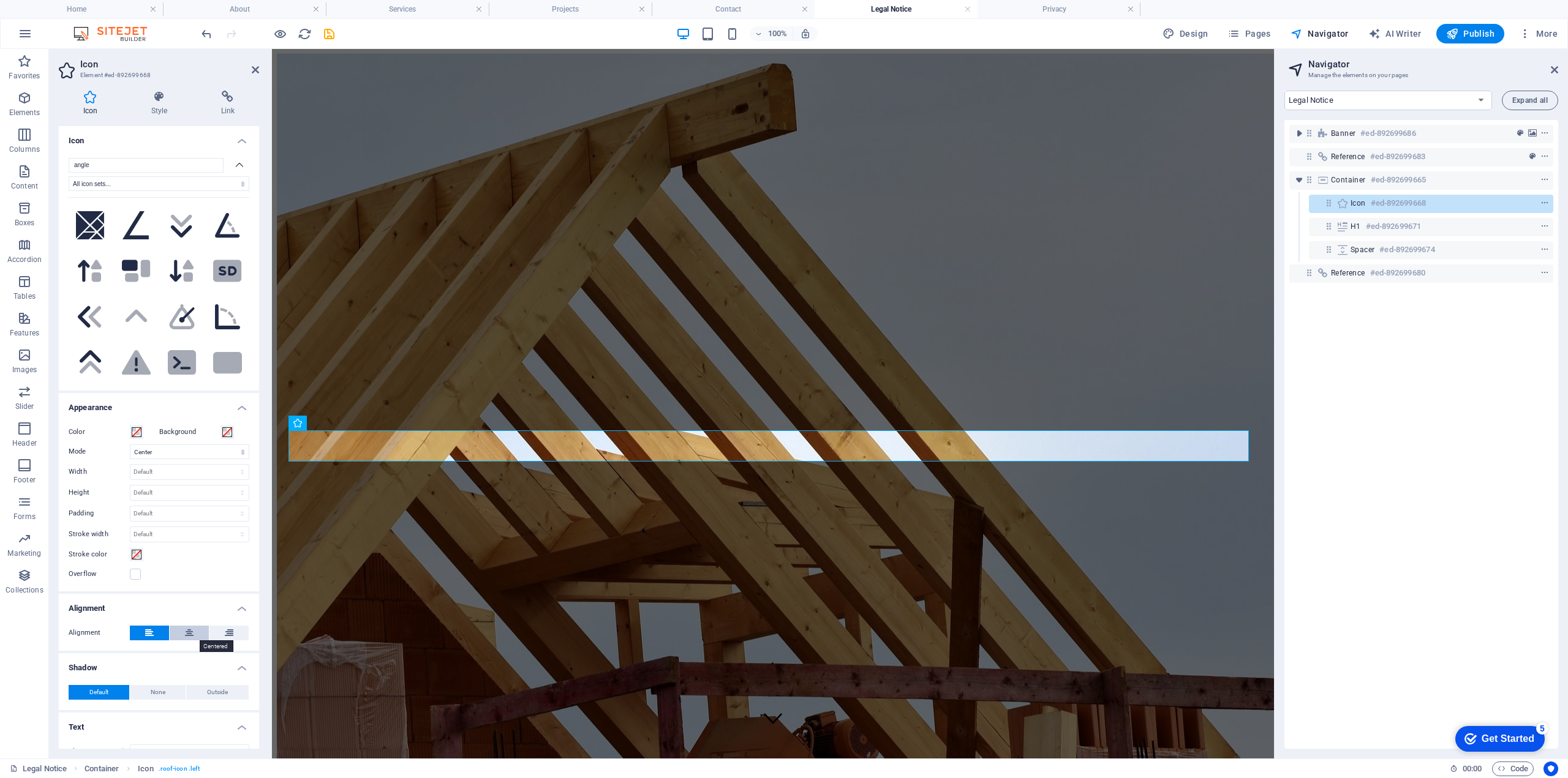
click at [195, 634] on button at bounding box center [190, 632] width 39 height 15
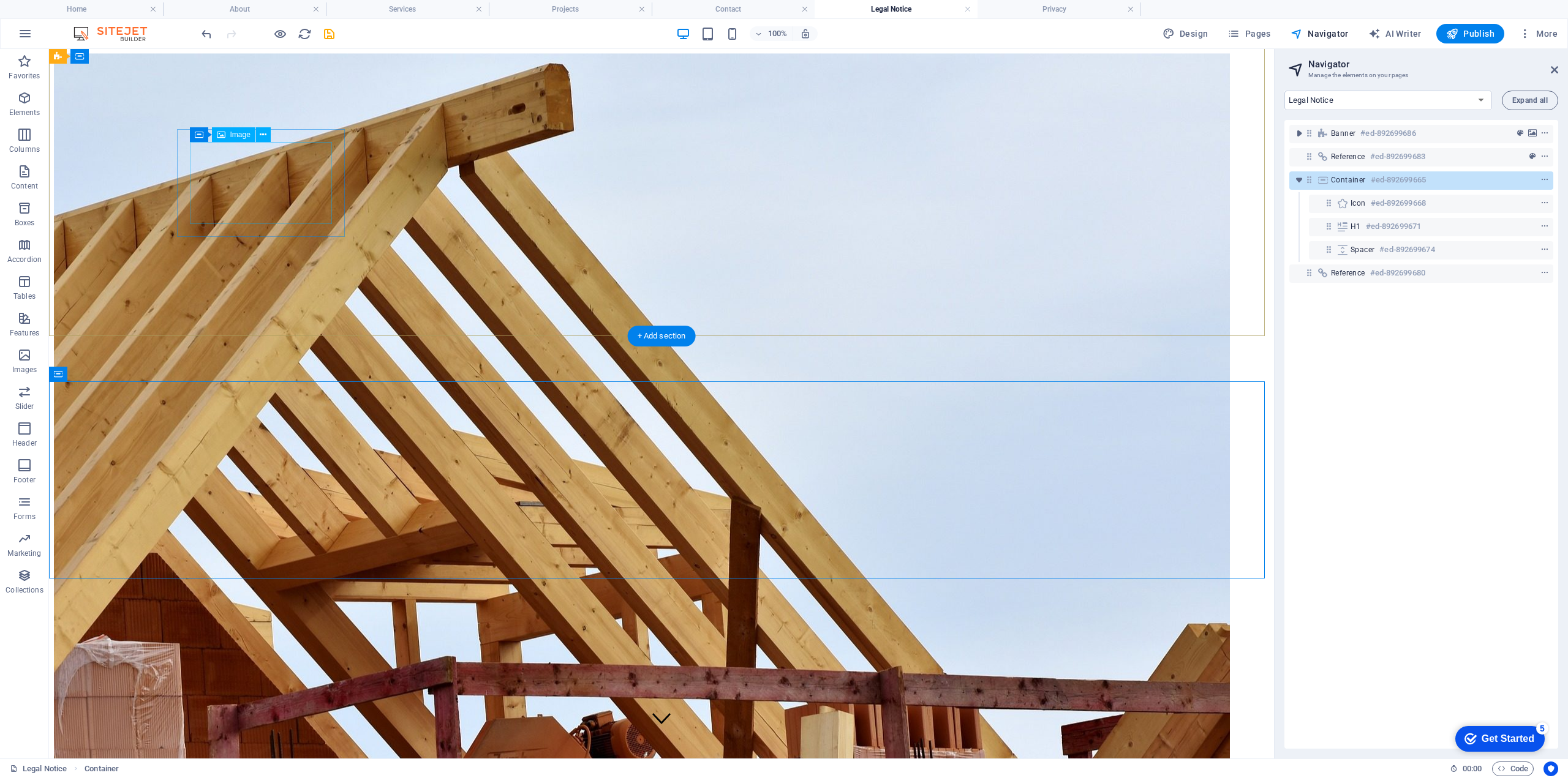
click at [276, 514] on figure at bounding box center [662, 546] width 1215 height 65
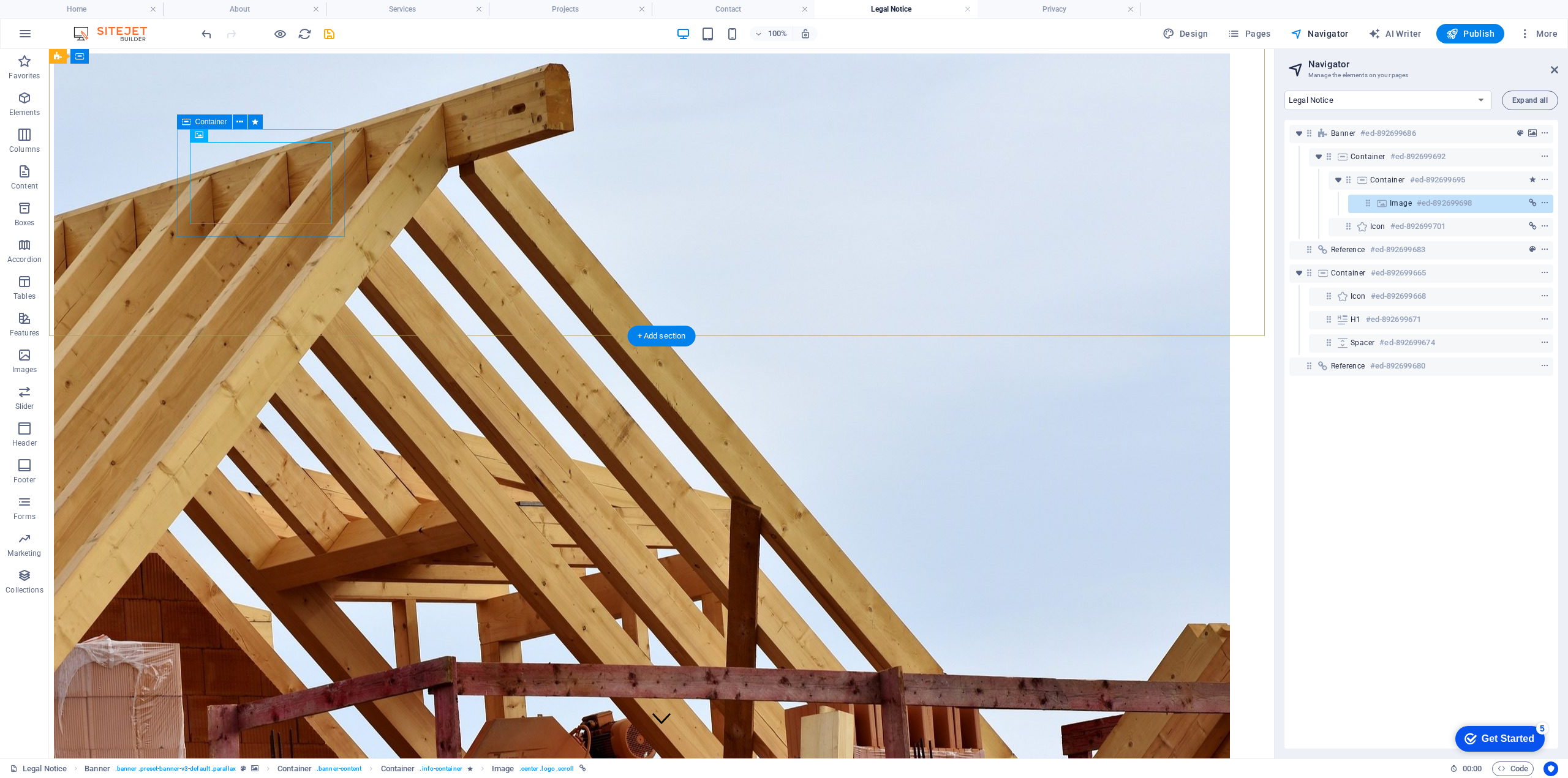
click at [319, 514] on div at bounding box center [662, 546] width 1215 height 65
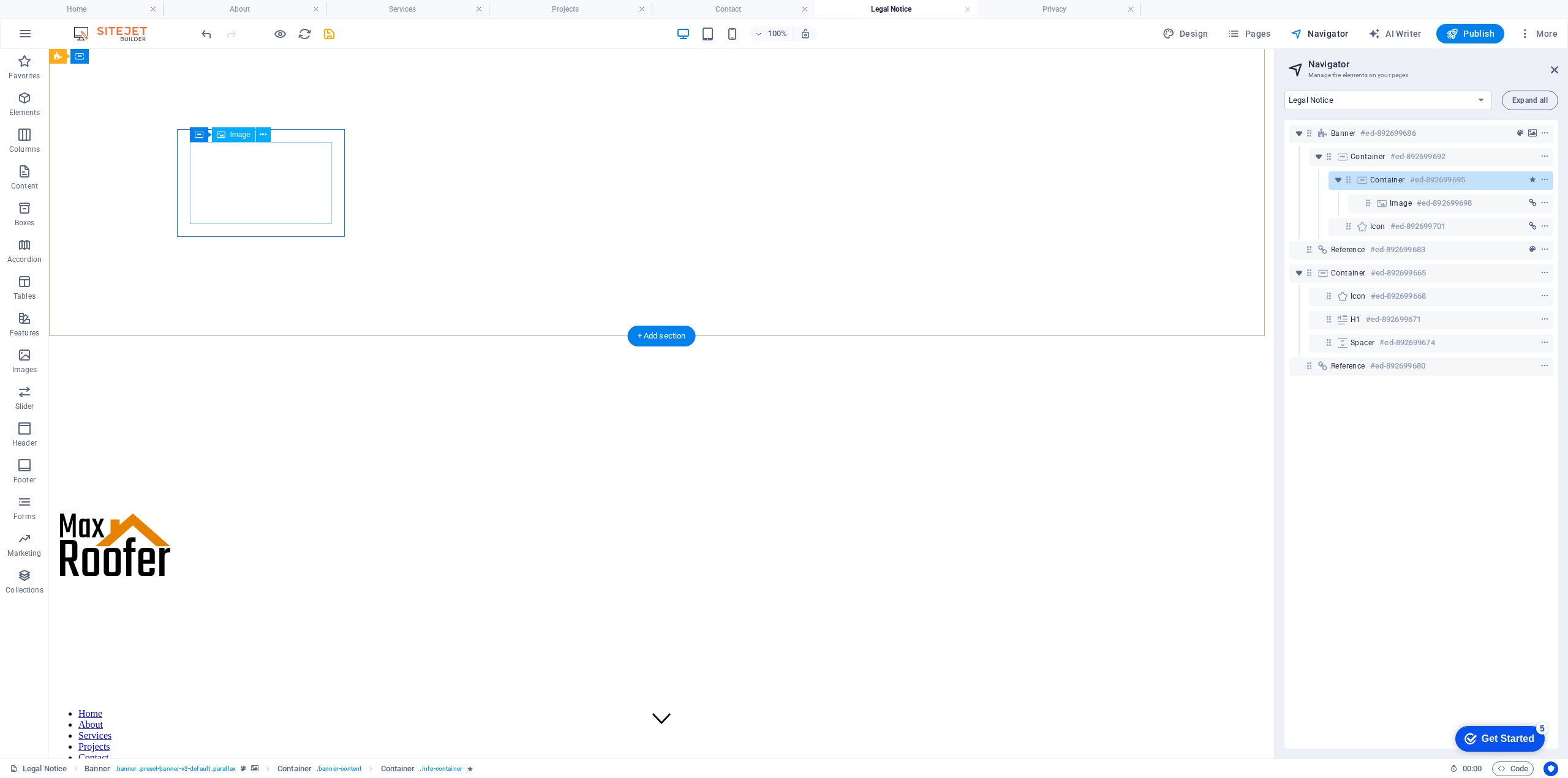
click at [262, 514] on figure at bounding box center [662, 546] width 1215 height 65
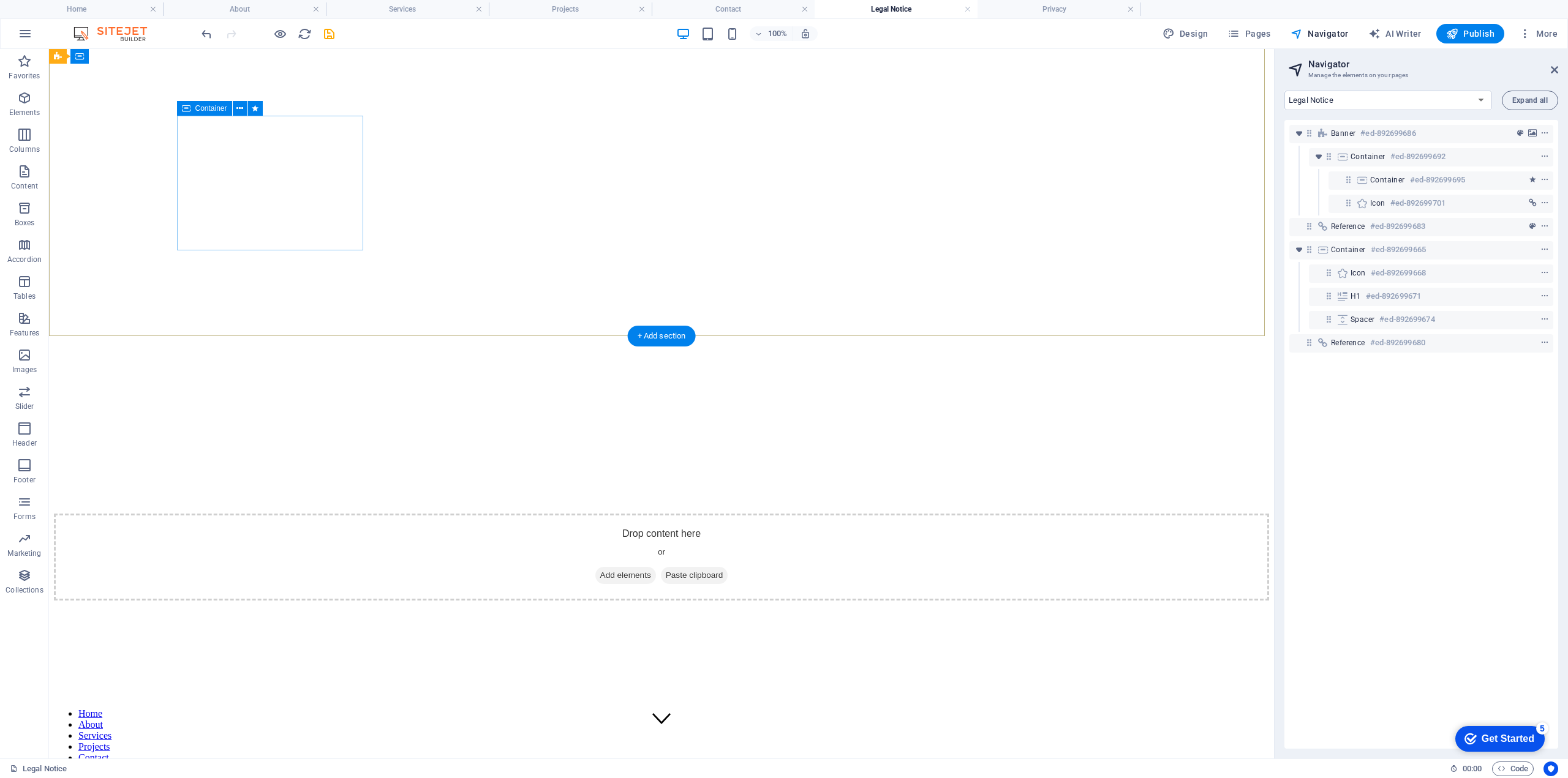
click at [341, 514] on div "Drop content here or Add elements Paste clipboard" at bounding box center [662, 557] width 1215 height 87
click at [236, 111] on icon at bounding box center [239, 108] width 7 height 13
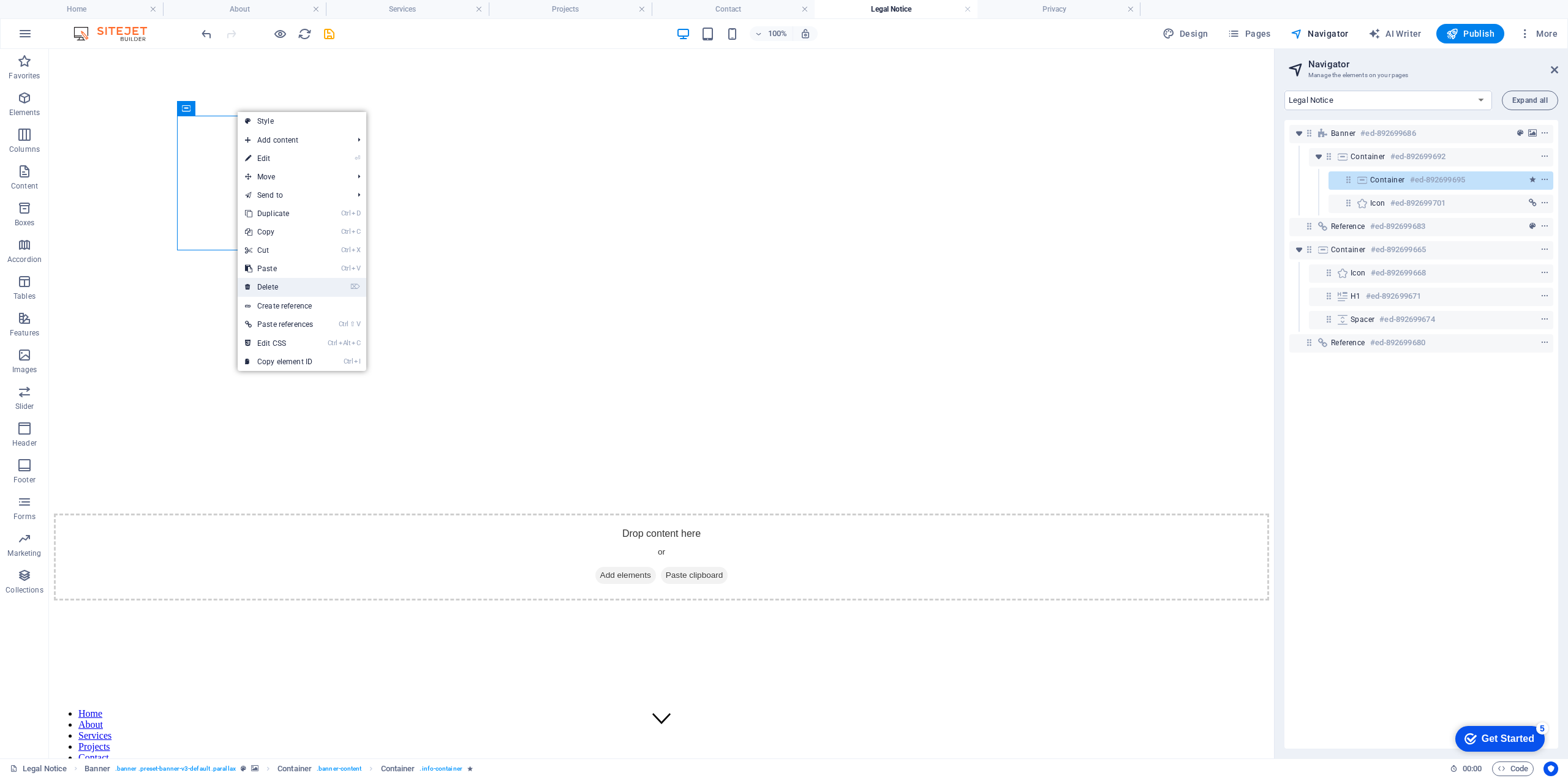
click at [298, 286] on link "⌦ Delete" at bounding box center [279, 286] width 82 height 18
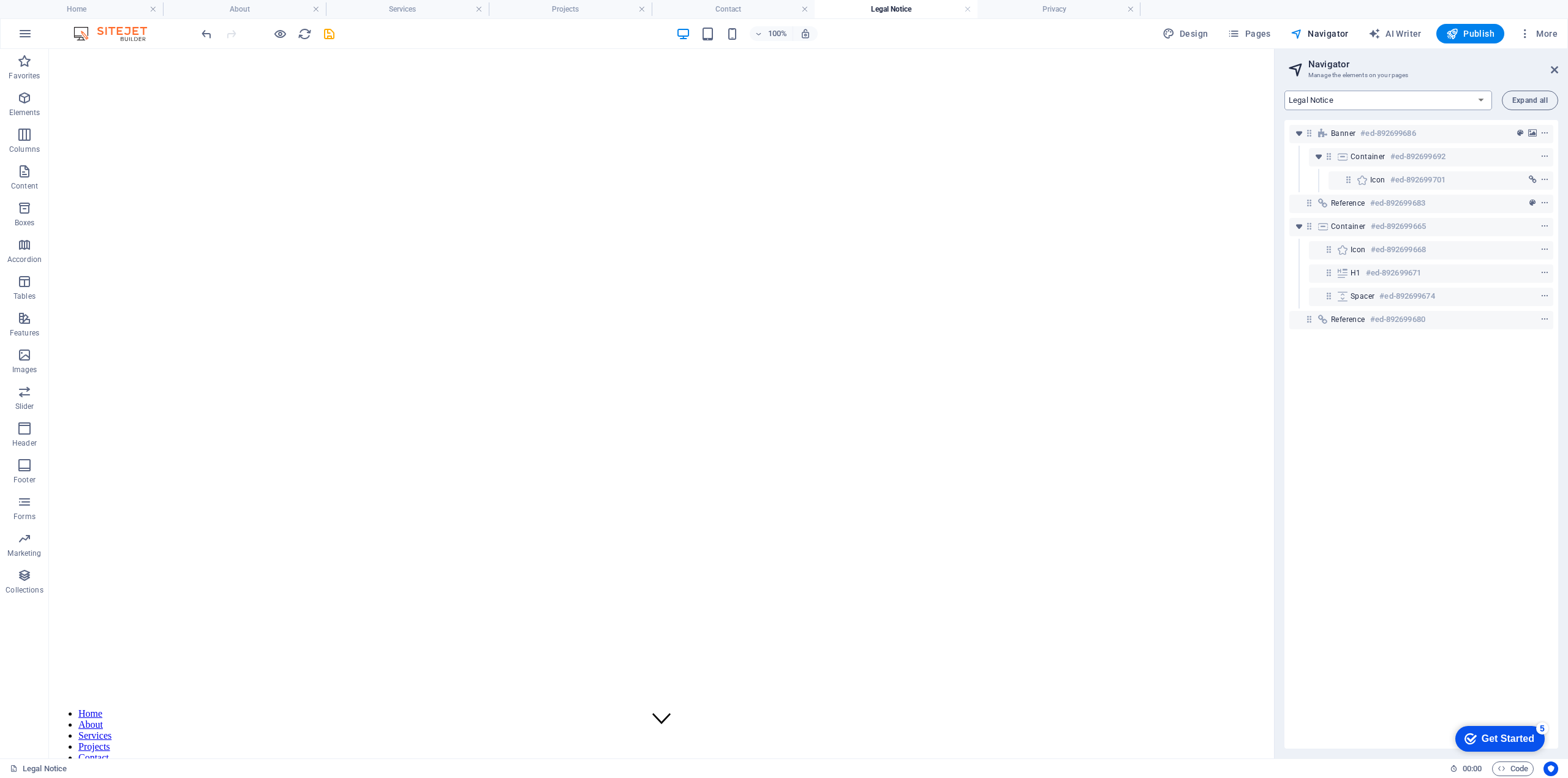
click at [1438, 100] on select "Home About Services Projects Contact Legal Notice Privacy" at bounding box center [1388, 100] width 208 height 20
select select "16831479-en"
click at [1284, 91] on select "Home About Services Projects Contact Legal Notice Privacy" at bounding box center [1388, 100] width 208 height 20
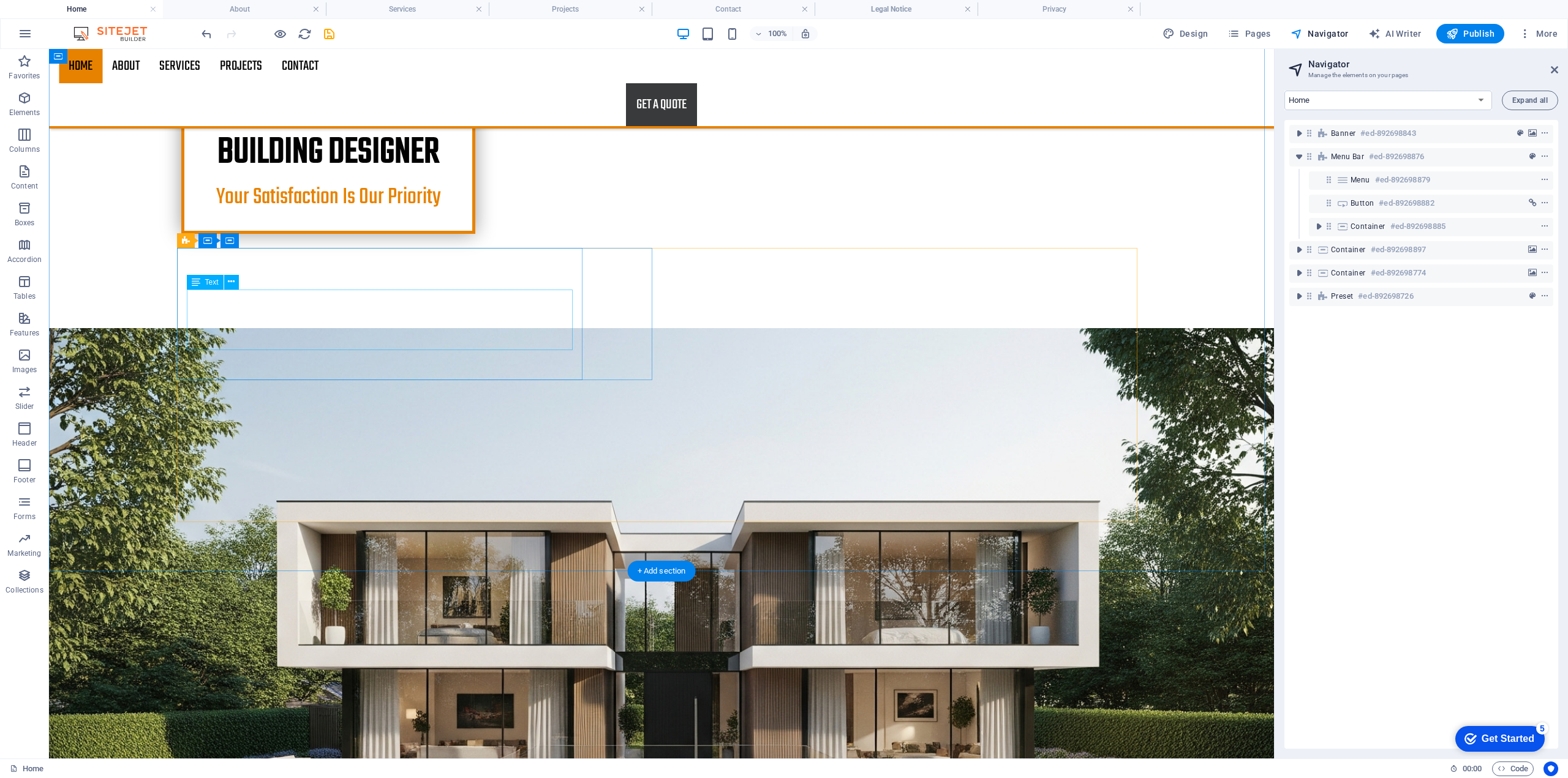
scroll to position [757, 0]
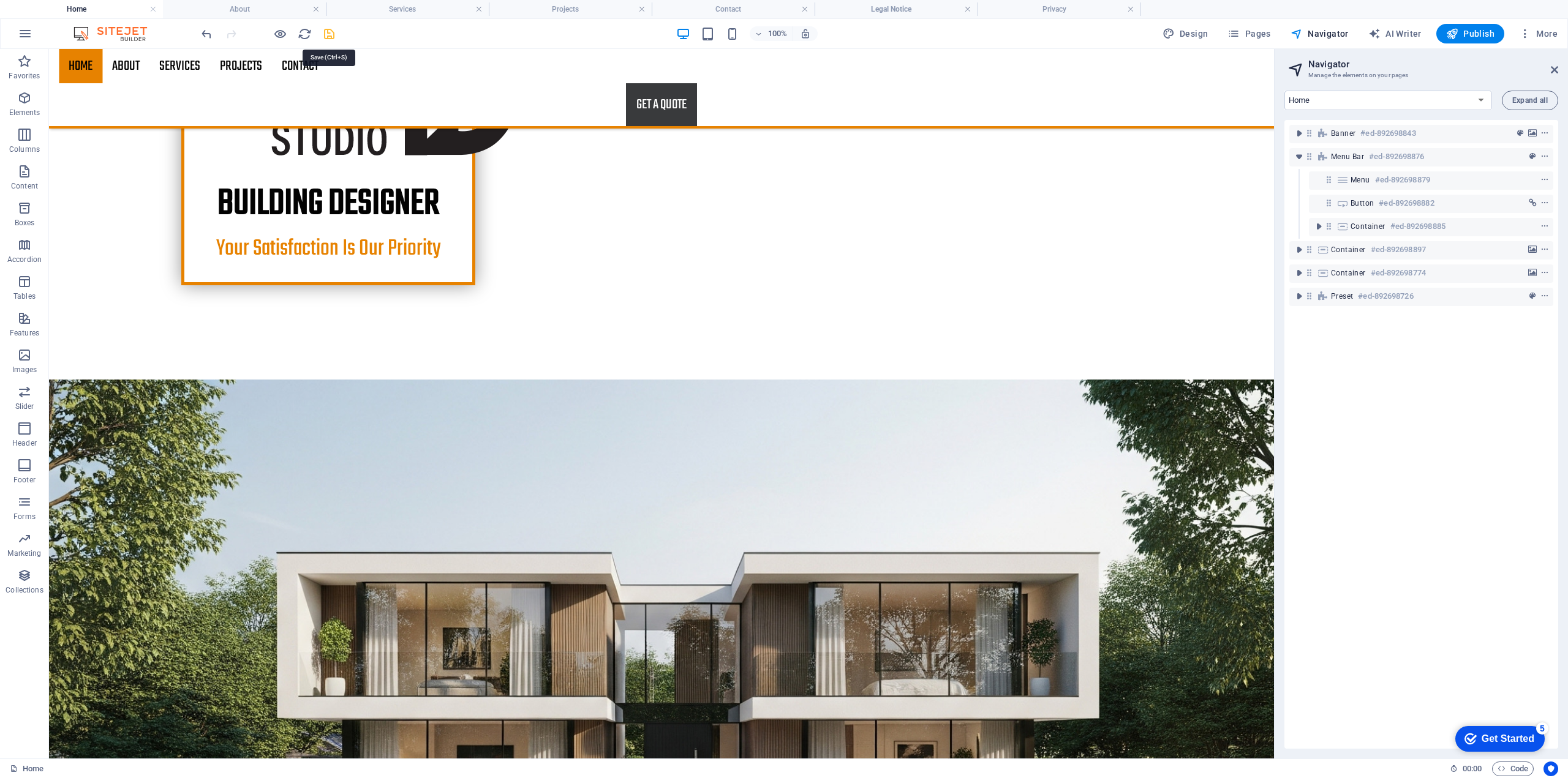
click at [0, 0] on icon "save" at bounding box center [0, 0] width 0 height 0
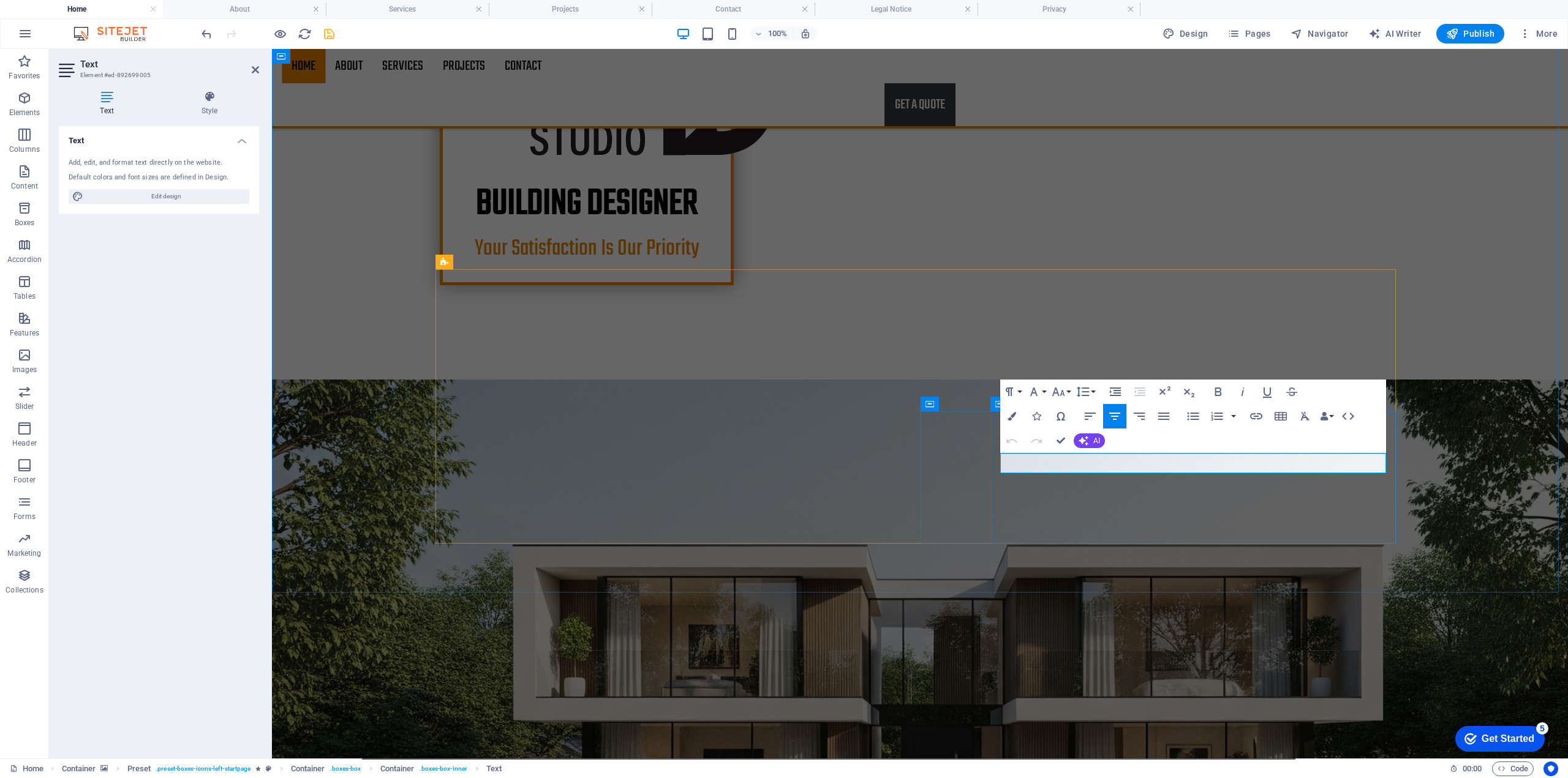
drag, startPoint x: 1126, startPoint y: 463, endPoint x: 1261, endPoint y: 475, distance: 135.5
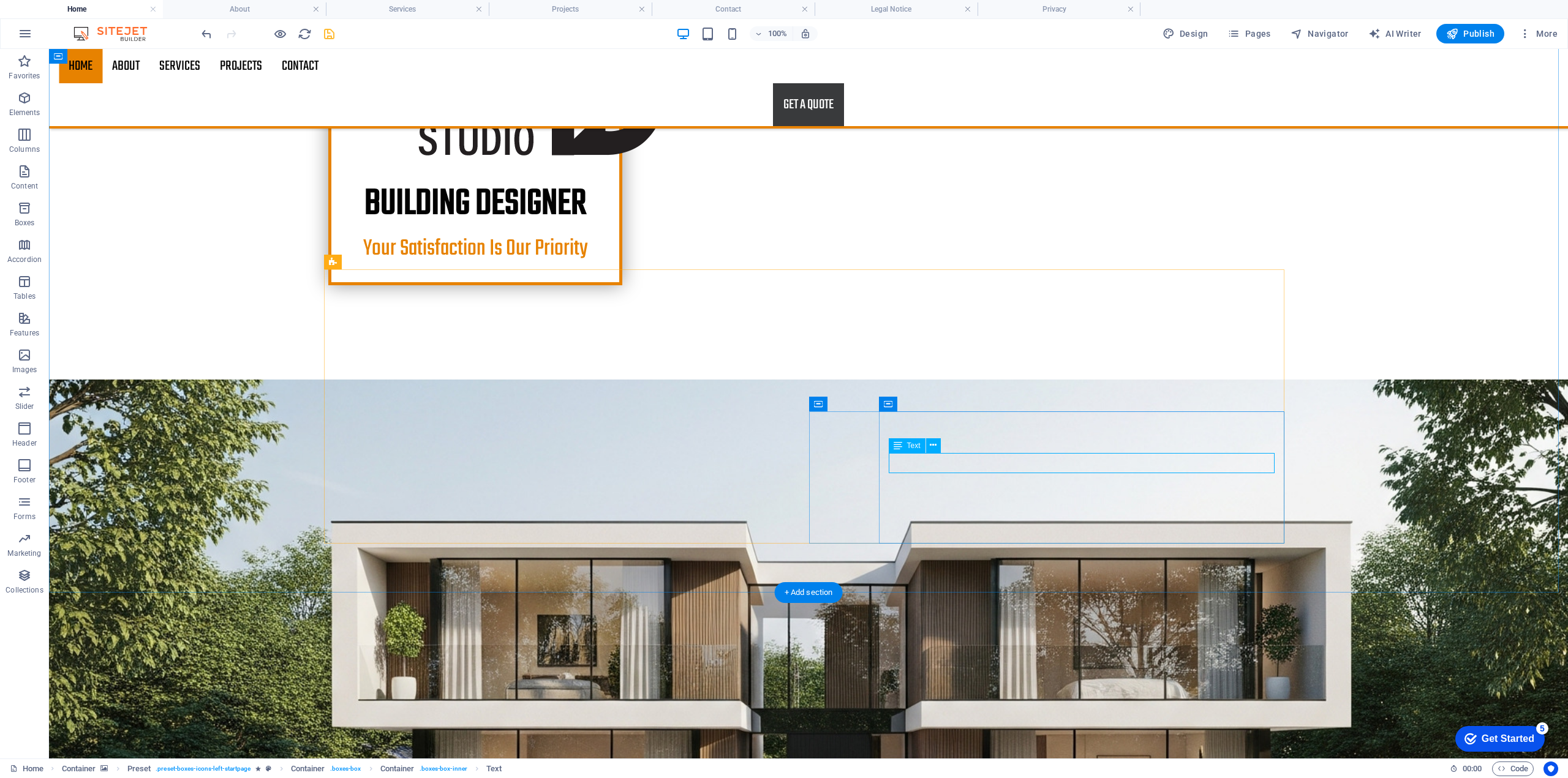
drag, startPoint x: 1111, startPoint y: 461, endPoint x: 888, endPoint y: 461, distance: 223.0
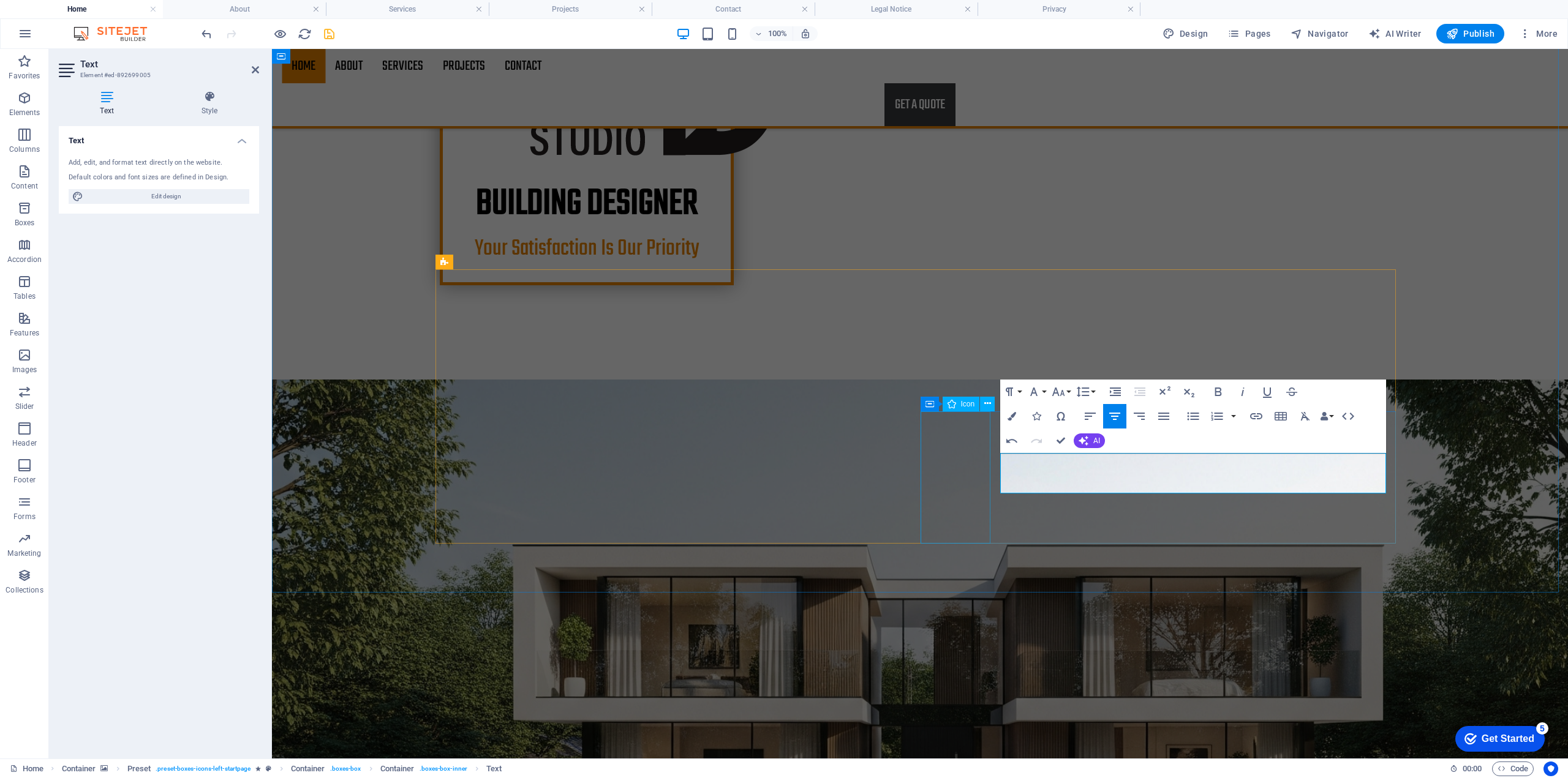
drag, startPoint x: 1359, startPoint y: 485, endPoint x: 972, endPoint y: 418, distance: 392.8
copy p "We provide you with quality service throughout the design and to approval and f…"
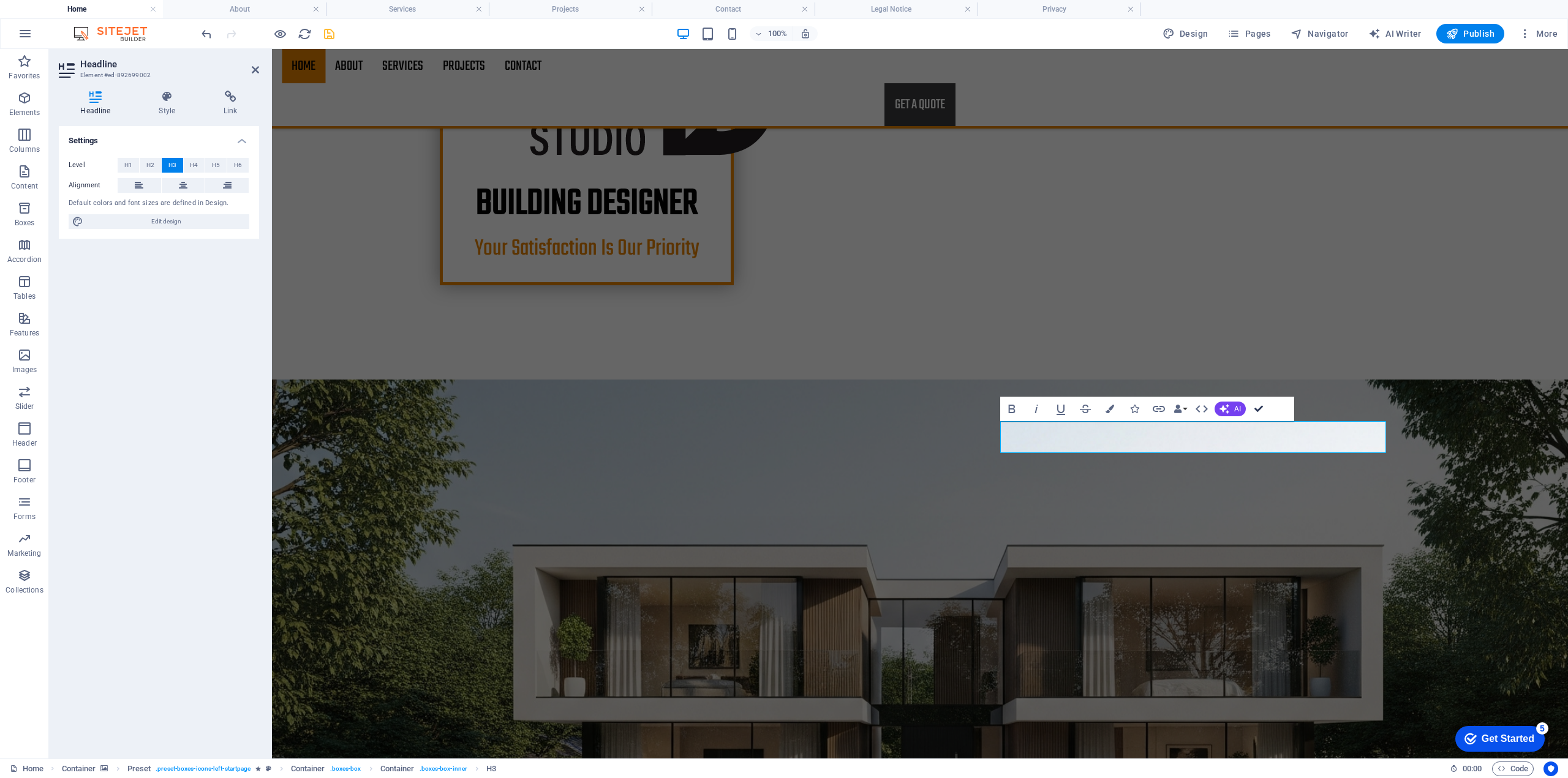
drag, startPoint x: 1262, startPoint y: 408, endPoint x: 1215, endPoint y: 361, distance: 66.5
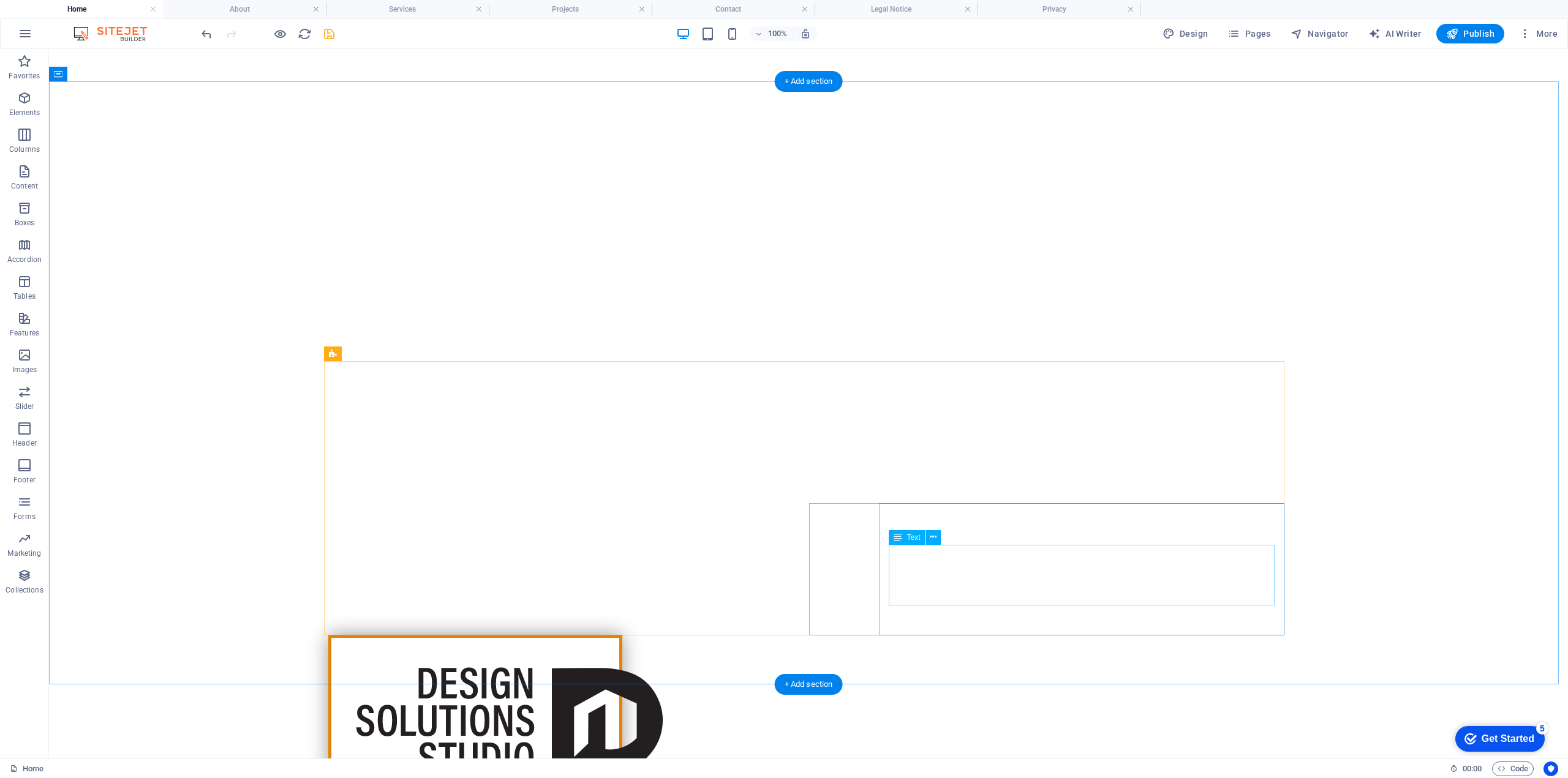
scroll to position [84, 0]
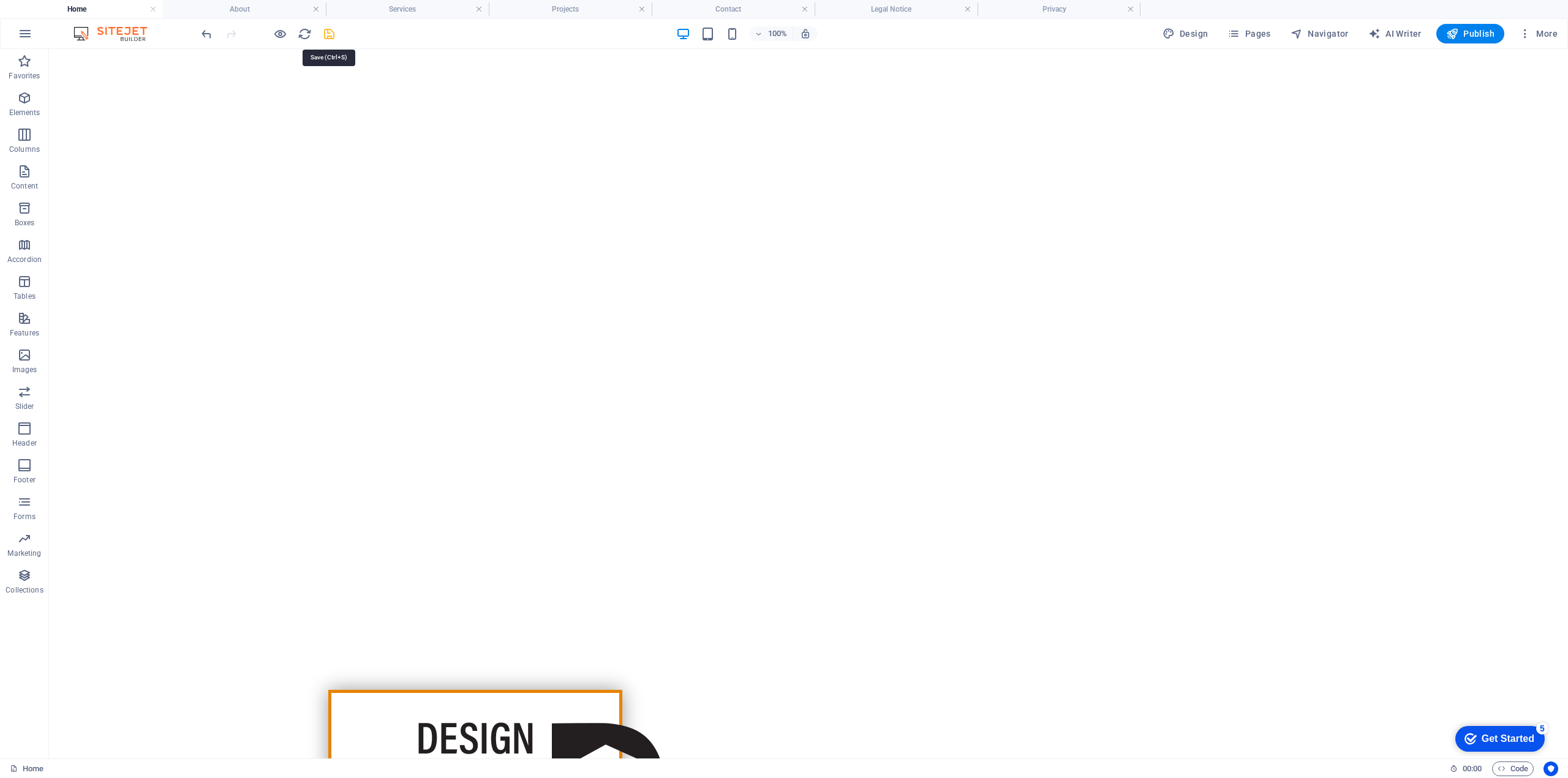
click at [324, 31] on icon "save" at bounding box center [329, 33] width 14 height 14
click at [1463, 37] on span "Publish" at bounding box center [1470, 33] width 48 height 12
